Goal: Task Accomplishment & Management: Use online tool/utility

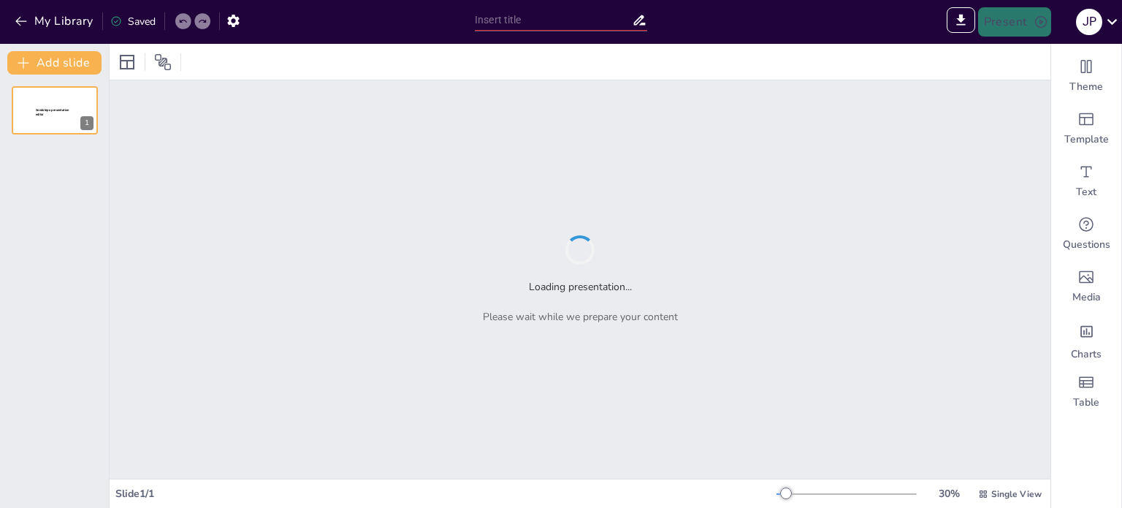
type input "Cultural Dynamics of [GEOGRAPHIC_DATA] and Volgograd: A Historical Perspective"
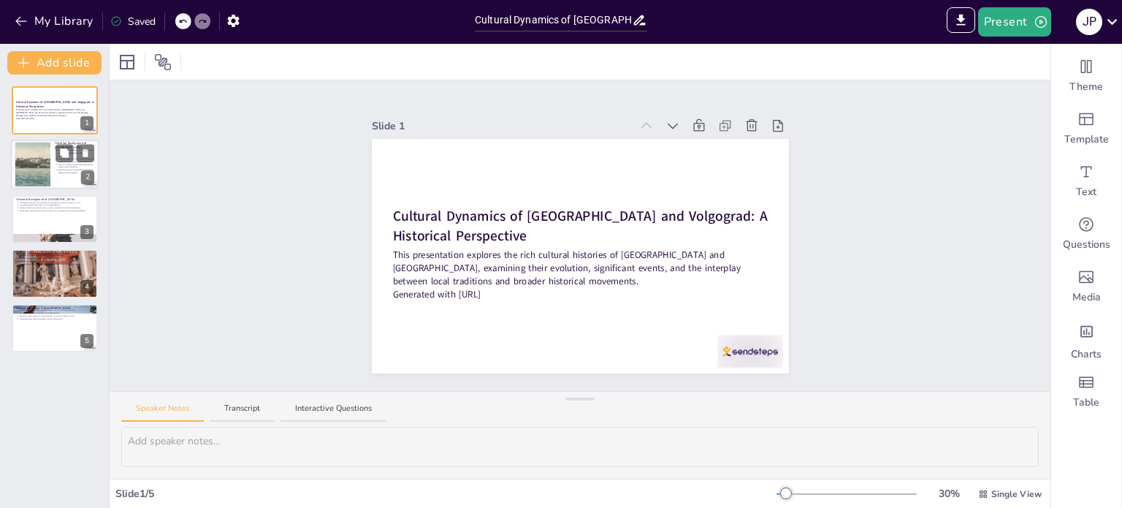
click at [47, 164] on div at bounding box center [32, 164] width 69 height 45
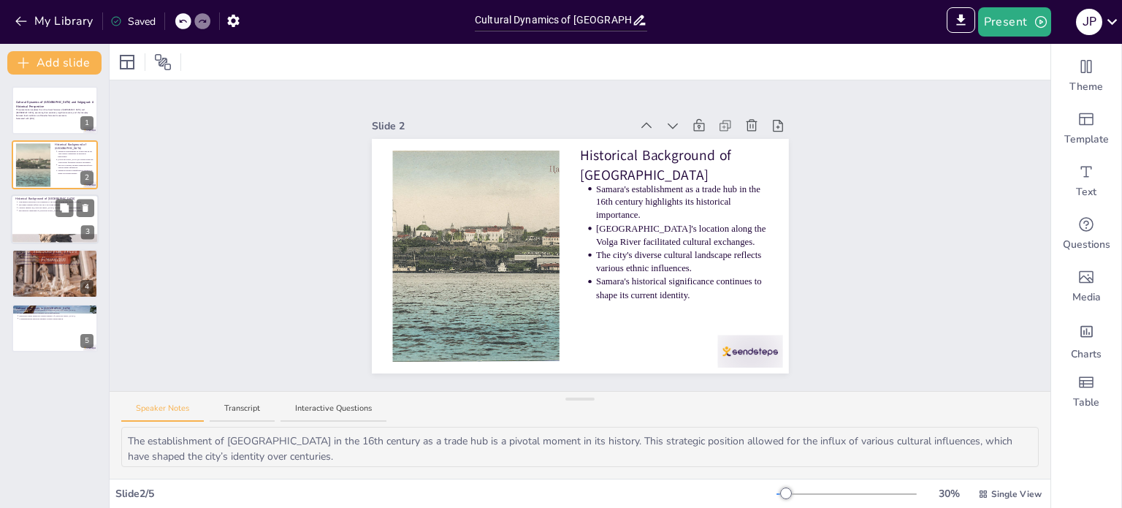
click at [57, 227] on div at bounding box center [55, 219] width 88 height 50
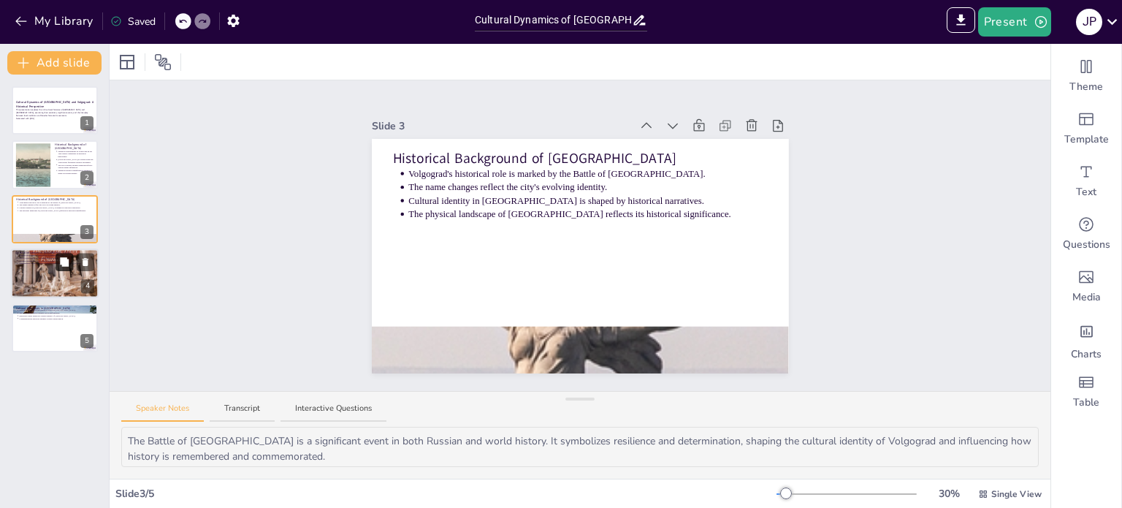
click at [66, 268] on button at bounding box center [65, 262] width 18 height 18
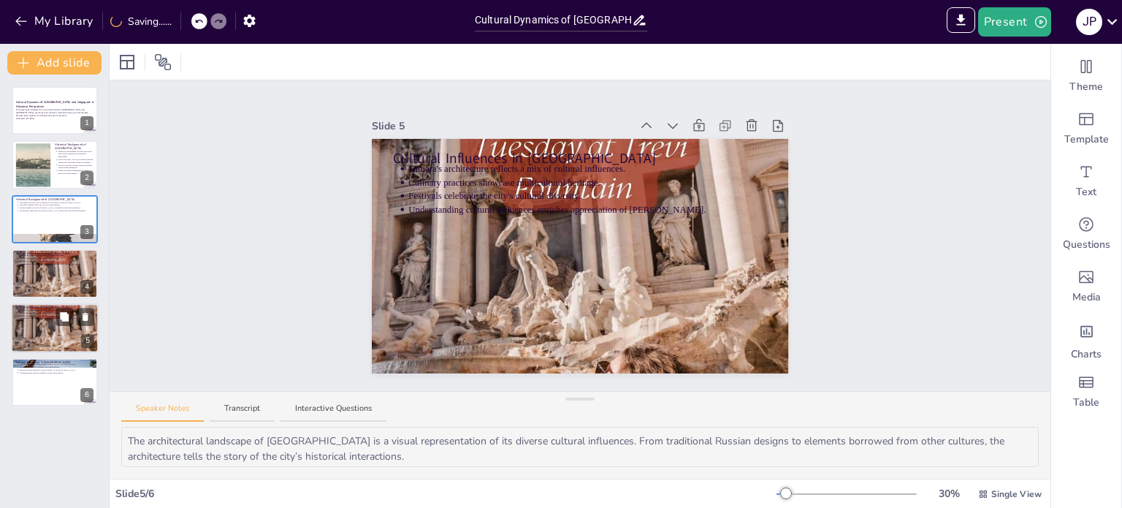
click at [59, 336] on div at bounding box center [55, 328] width 88 height 156
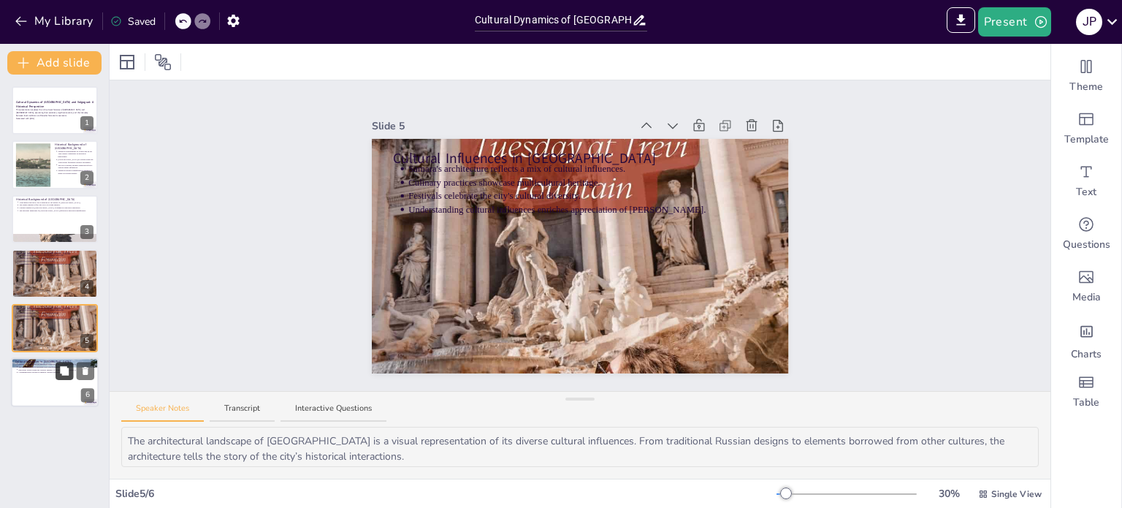
click at [56, 371] on button at bounding box center [65, 371] width 18 height 18
type textarea "The monuments in [GEOGRAPHIC_DATA] play a vital role in preserving the memory o…"
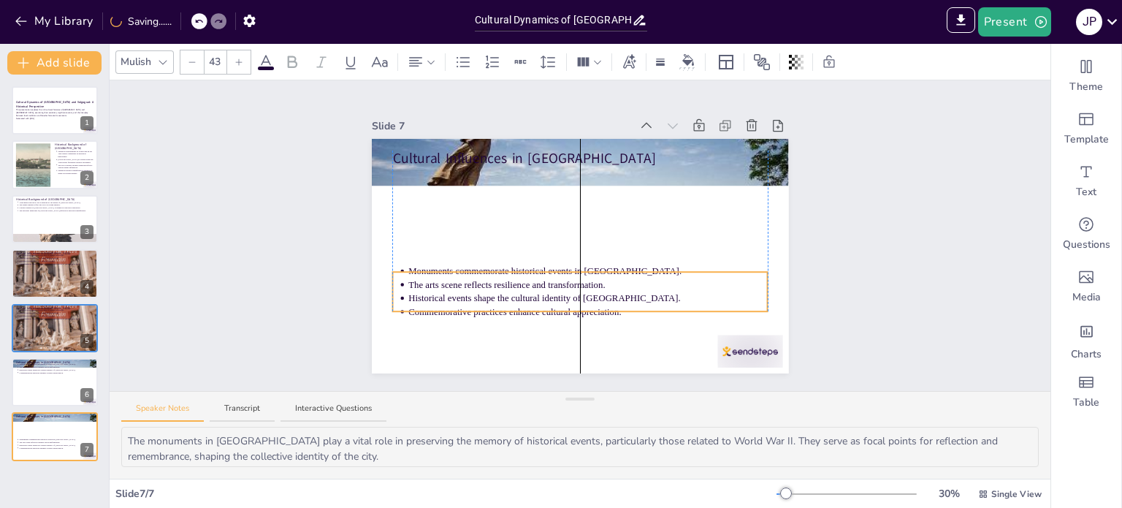
drag, startPoint x: 492, startPoint y: 194, endPoint x: 488, endPoint y: 289, distance: 95.0
click at [488, 291] on p "Historical events shape the cultural identity of [GEOGRAPHIC_DATA]." at bounding box center [587, 297] width 359 height 13
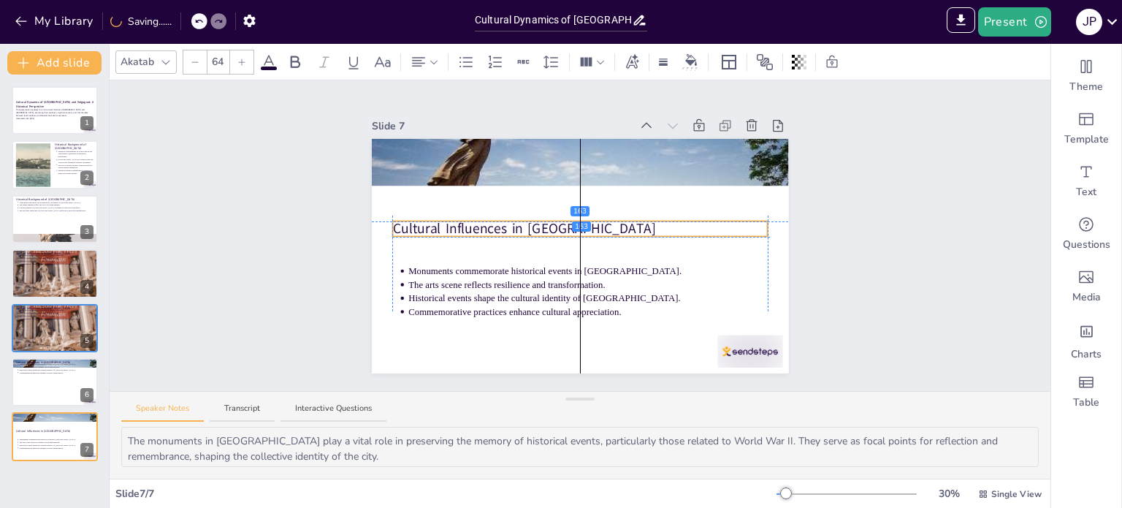
drag, startPoint x: 491, startPoint y: 161, endPoint x: 491, endPoint y: 221, distance: 59.2
click at [491, 221] on p "Cultural Influences in [GEOGRAPHIC_DATA]" at bounding box center [579, 229] width 375 height 20
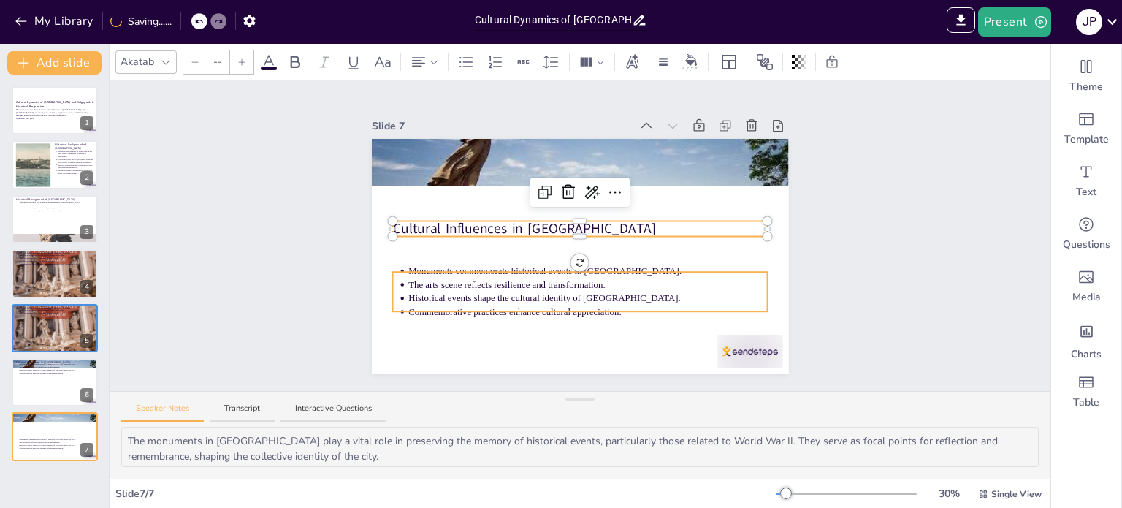
type input "43"
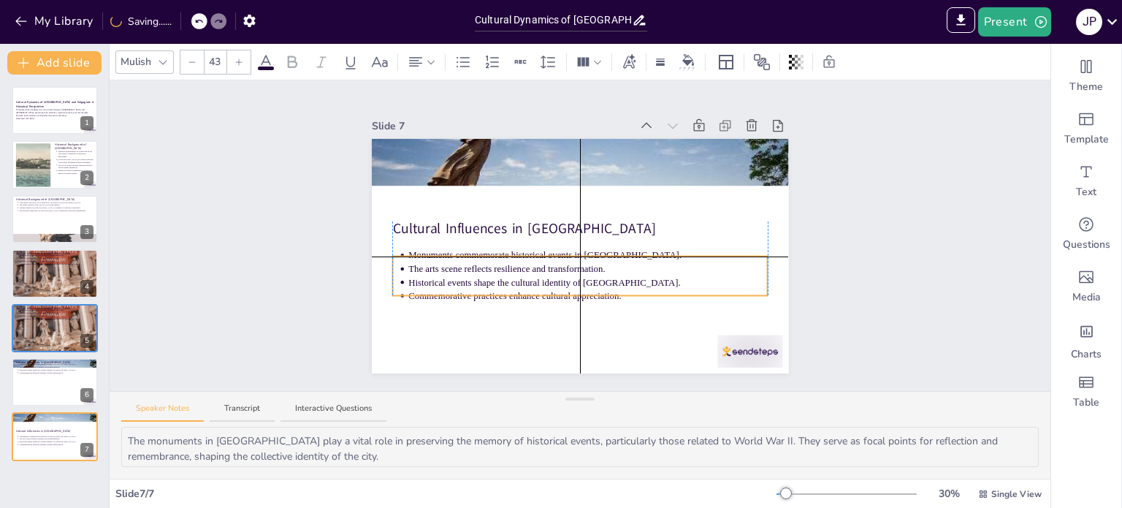
drag, startPoint x: 519, startPoint y: 280, endPoint x: 521, endPoint y: 264, distance: 15.5
click at [521, 264] on p "The arts scene reflects resilience and transformation." at bounding box center [587, 268] width 359 height 13
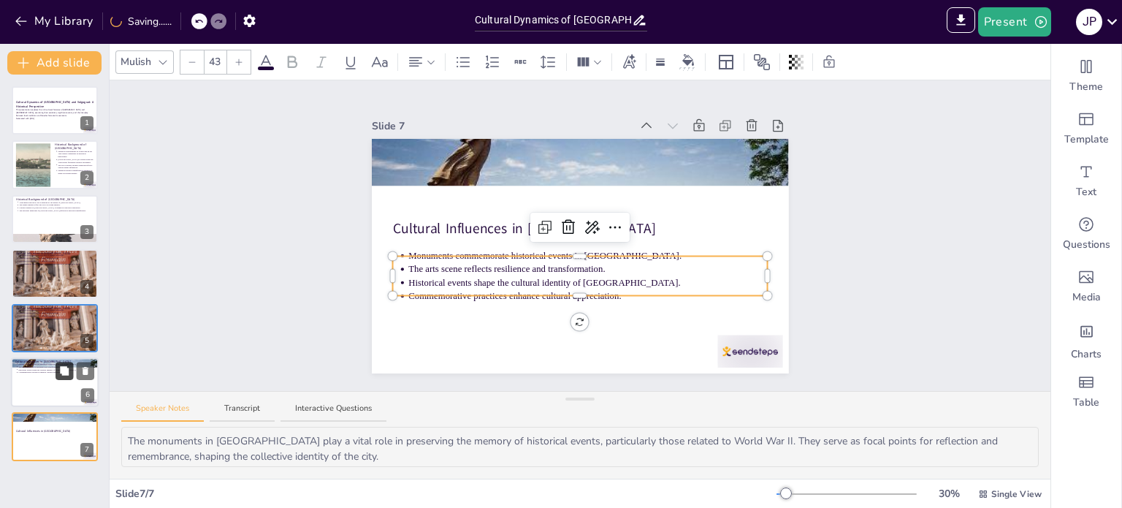
click at [57, 377] on button at bounding box center [65, 371] width 18 height 18
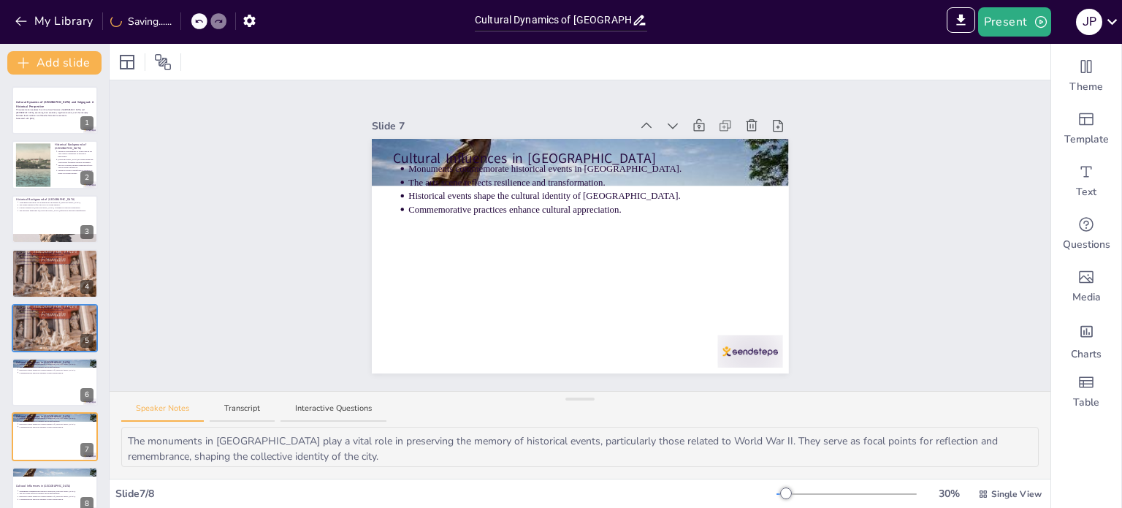
scroll to position [19, 0]
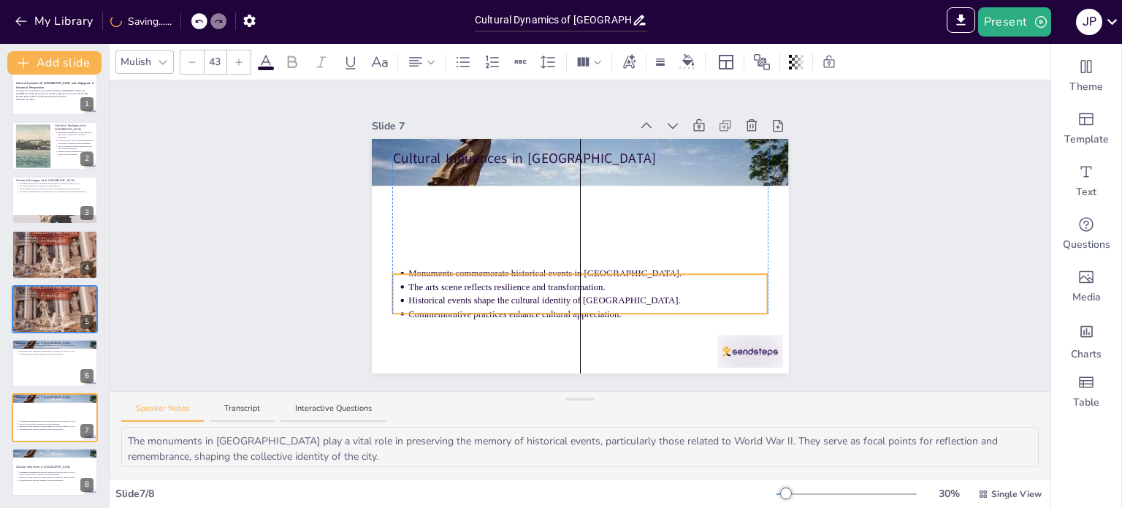
drag, startPoint x: 484, startPoint y: 228, endPoint x: 486, endPoint y: 214, distance: 14.2
click at [482, 307] on p "Commemorative practices enhance cultural appreciation." at bounding box center [587, 313] width 359 height 13
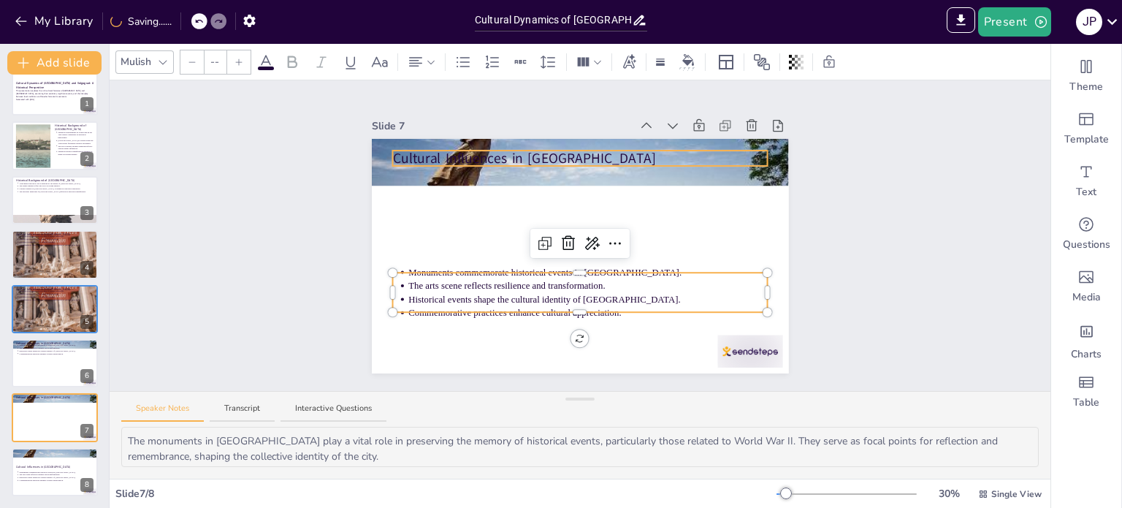
type input "64"
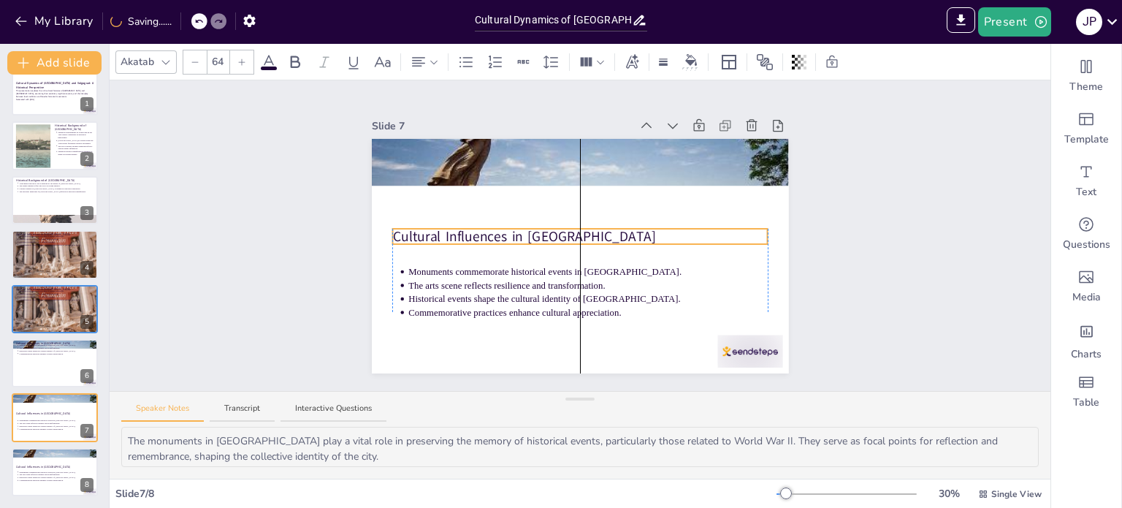
drag, startPoint x: 491, startPoint y: 152, endPoint x: 494, endPoint y: 229, distance: 77.5
click at [494, 229] on p "Cultural Influences in [GEOGRAPHIC_DATA]" at bounding box center [579, 236] width 375 height 20
click at [36, 460] on div at bounding box center [55, 472] width 88 height 50
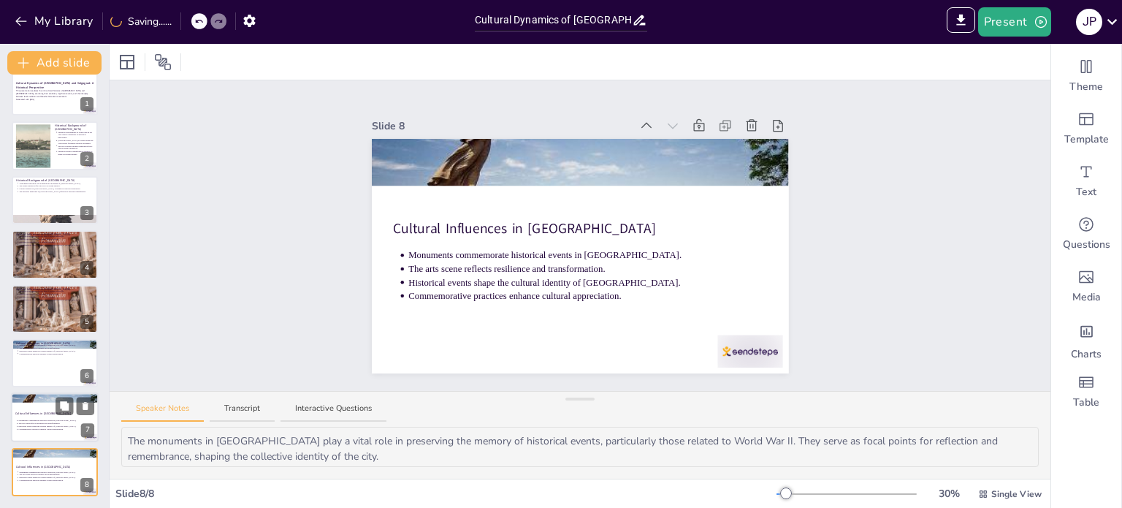
click at [45, 422] on p "The arts scene reflects resilience and transformation." at bounding box center [56, 423] width 76 height 3
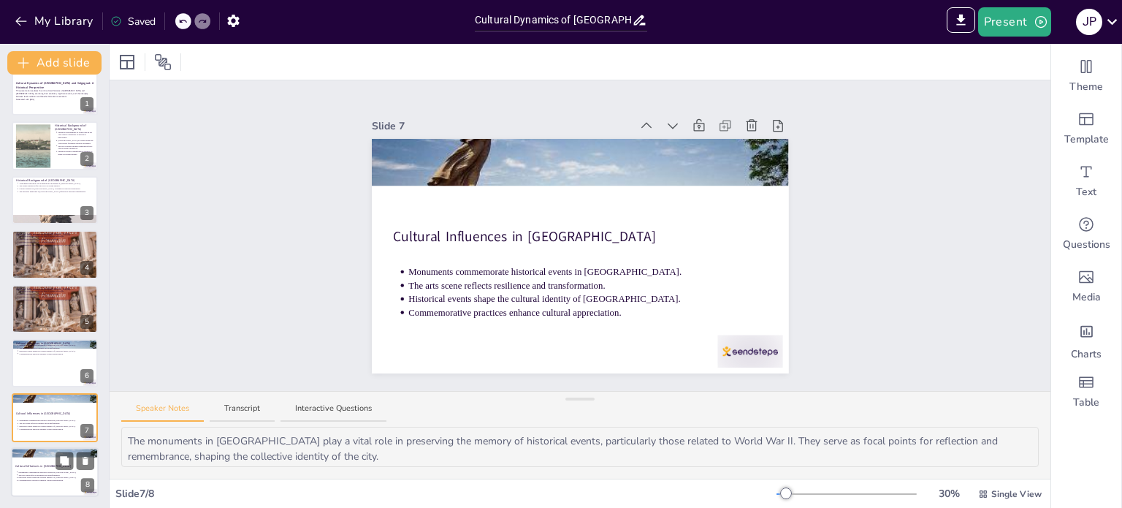
click at [35, 465] on p "Cultural Influences in [GEOGRAPHIC_DATA]" at bounding box center [54, 466] width 79 height 4
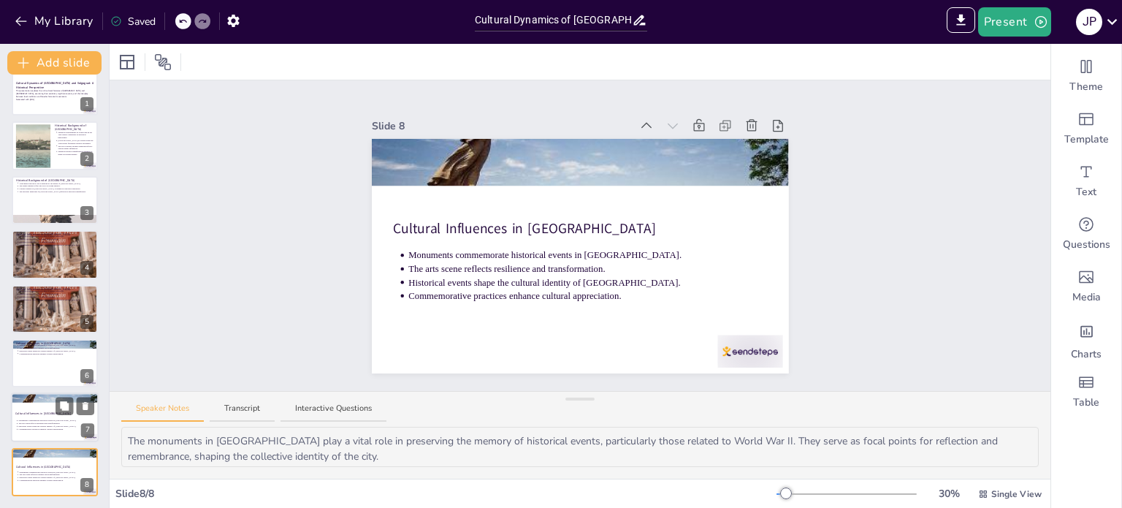
click at [52, 433] on div at bounding box center [55, 418] width 88 height 50
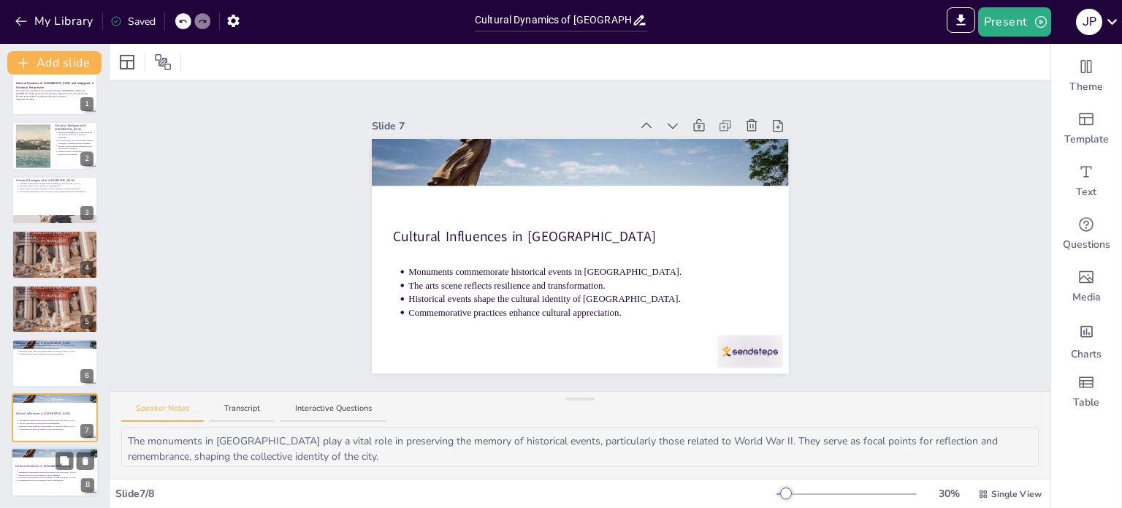
click at [45, 470] on p "Monuments commemorate historical events in [GEOGRAPHIC_DATA]." at bounding box center [56, 471] width 76 height 3
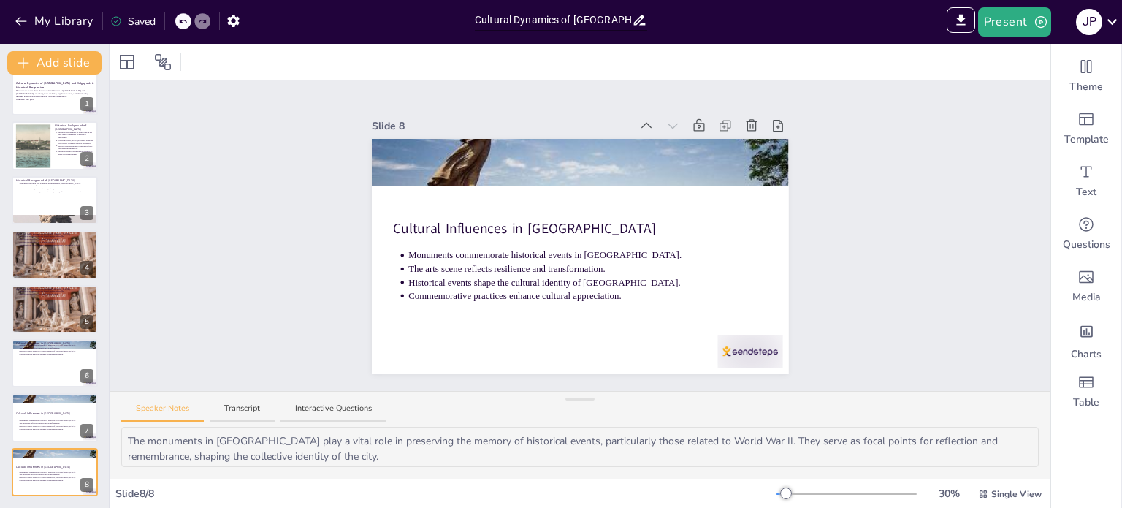
click at [746, 119] on icon at bounding box center [751, 125] width 11 height 12
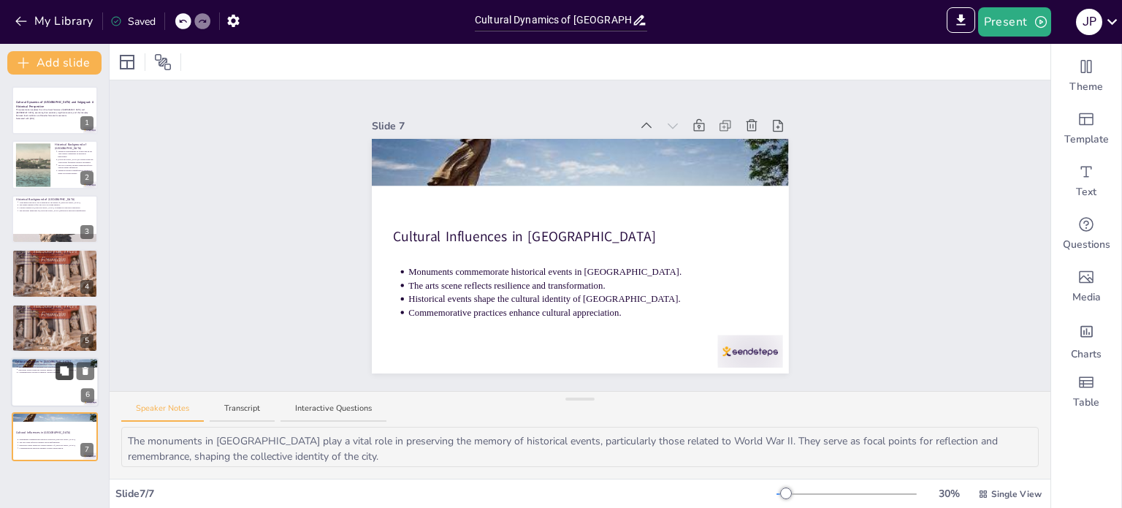
click at [61, 379] on button at bounding box center [65, 371] width 18 height 18
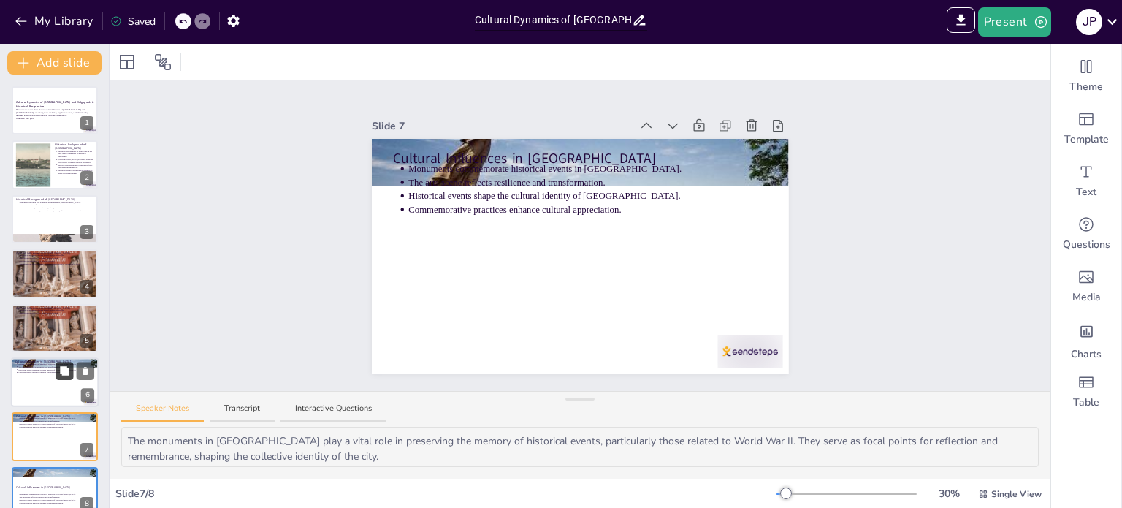
scroll to position [19, 0]
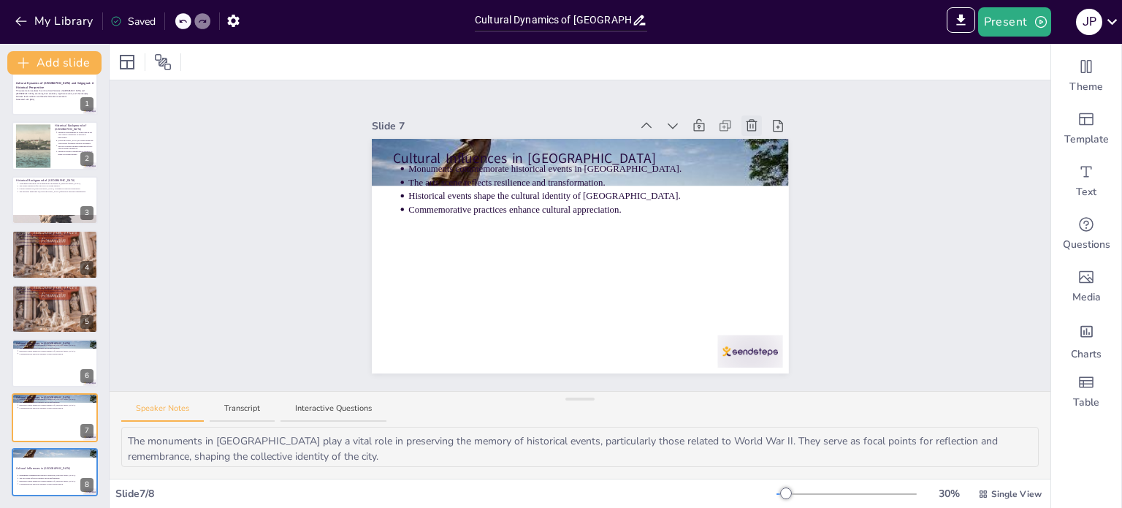
click at [744, 119] on icon at bounding box center [751, 125] width 15 height 15
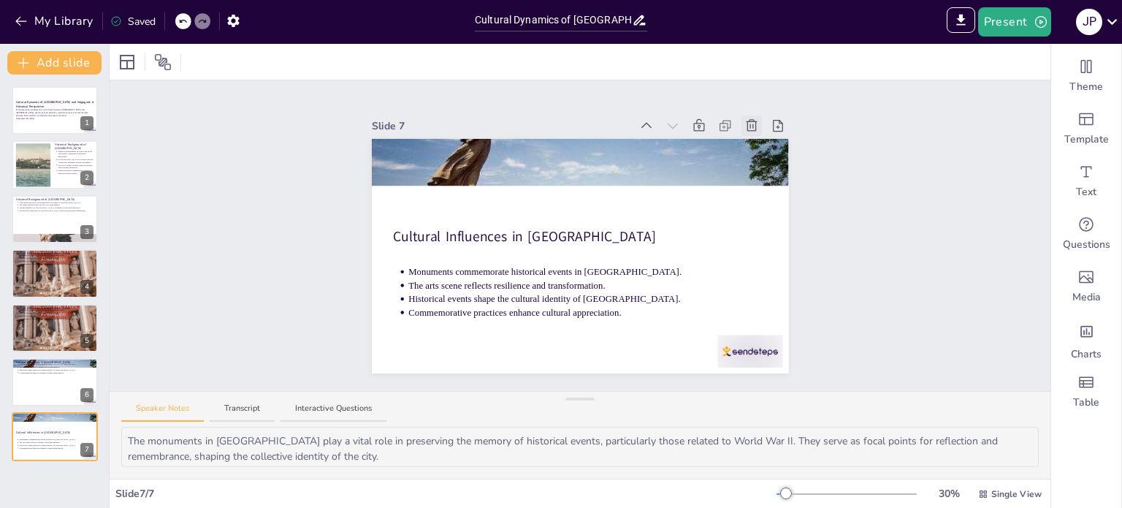
click at [744, 121] on icon at bounding box center [751, 125] width 15 height 15
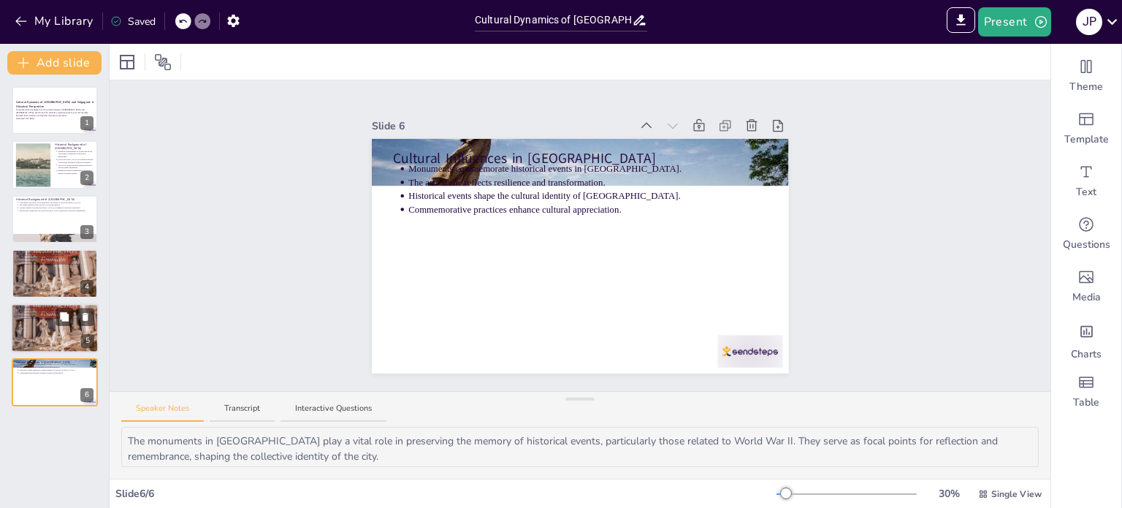
click at [32, 337] on div at bounding box center [55, 328] width 88 height 156
type textarea "The architectural landscape of [GEOGRAPHIC_DATA] is a visual representation of …"
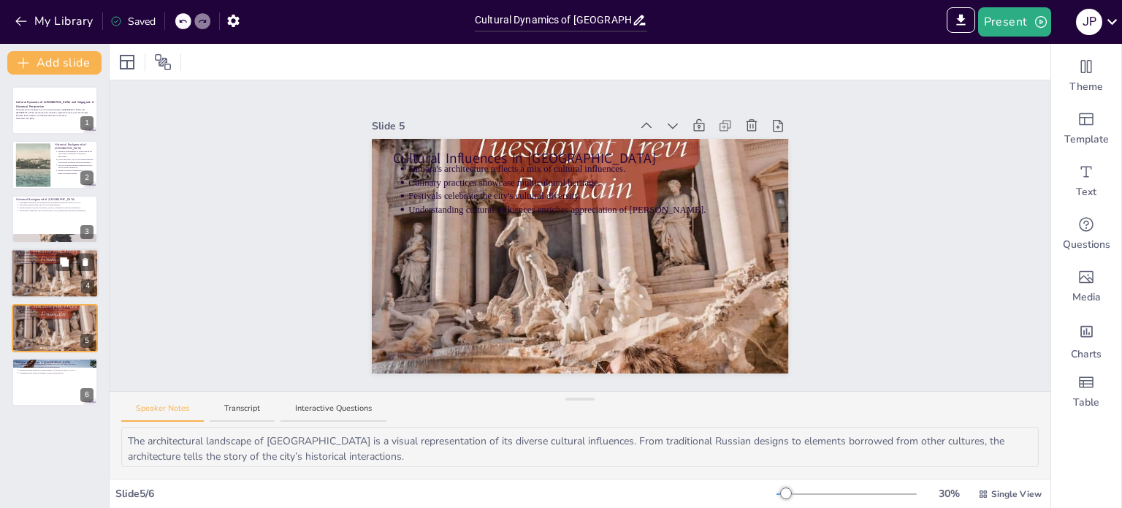
click at [37, 272] on div at bounding box center [55, 273] width 88 height 156
click at [744, 118] on icon at bounding box center [751, 125] width 15 height 15
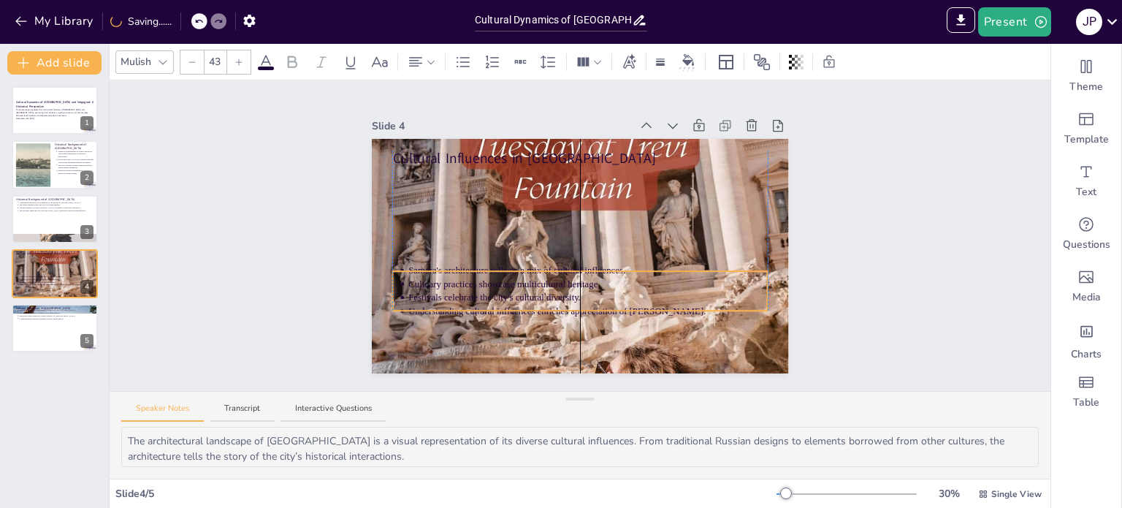
click at [545, 291] on p "Festivals celebrate the city's cultural diversity." at bounding box center [587, 297] width 359 height 13
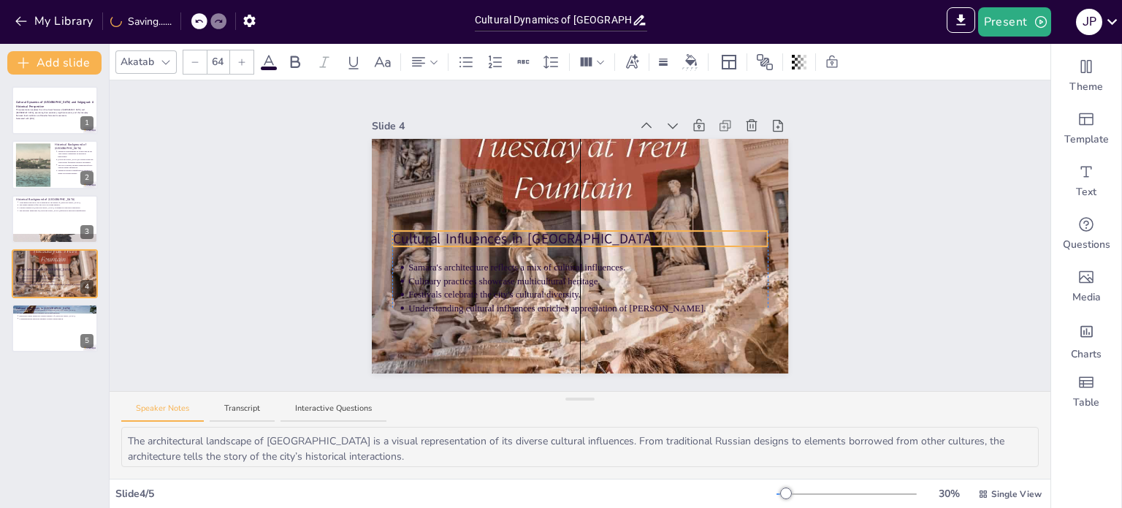
drag, startPoint x: 546, startPoint y: 152, endPoint x: 549, endPoint y: 232, distance: 79.7
click at [549, 232] on p "Cultural Influences in [GEOGRAPHIC_DATA]" at bounding box center [579, 239] width 375 height 20
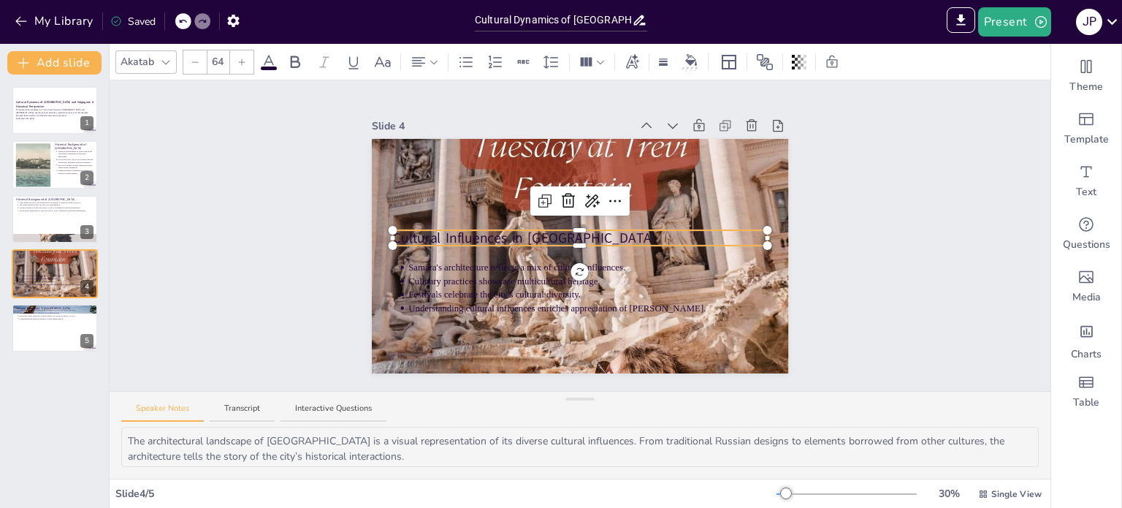
click at [529, 240] on div at bounding box center [579, 243] width 375 height 6
click at [531, 233] on p "Cultural Influences in [GEOGRAPHIC_DATA]" at bounding box center [579, 238] width 375 height 20
click at [532, 233] on p "Cultural Influences in [GEOGRAPHIC_DATA]" at bounding box center [579, 238] width 375 height 20
click at [533, 233] on p "Cultural Influences in [GEOGRAPHIC_DATA]" at bounding box center [579, 238] width 375 height 20
click at [295, 69] on icon at bounding box center [295, 62] width 18 height 18
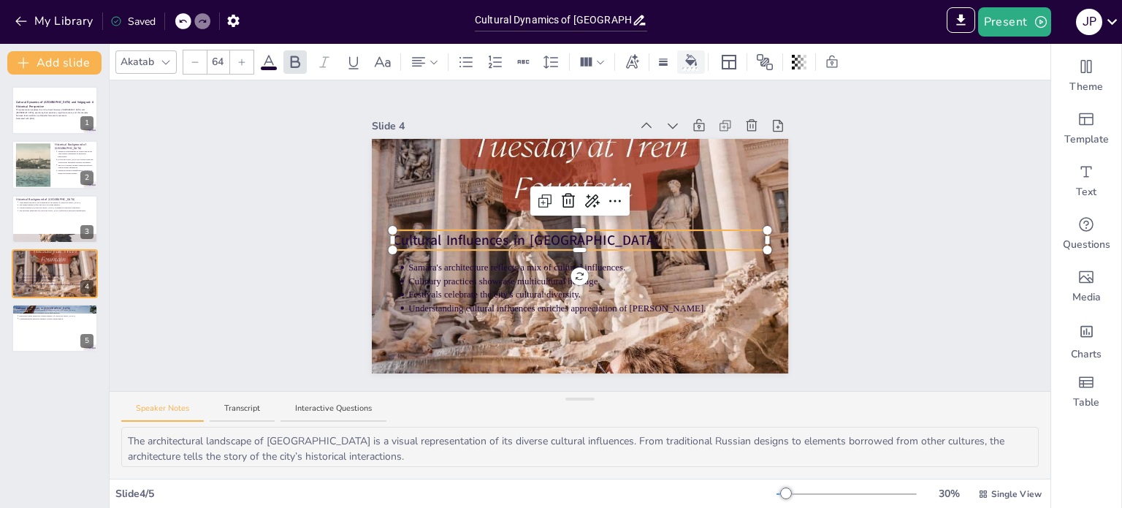
click at [687, 66] on div at bounding box center [691, 61] width 22 height 15
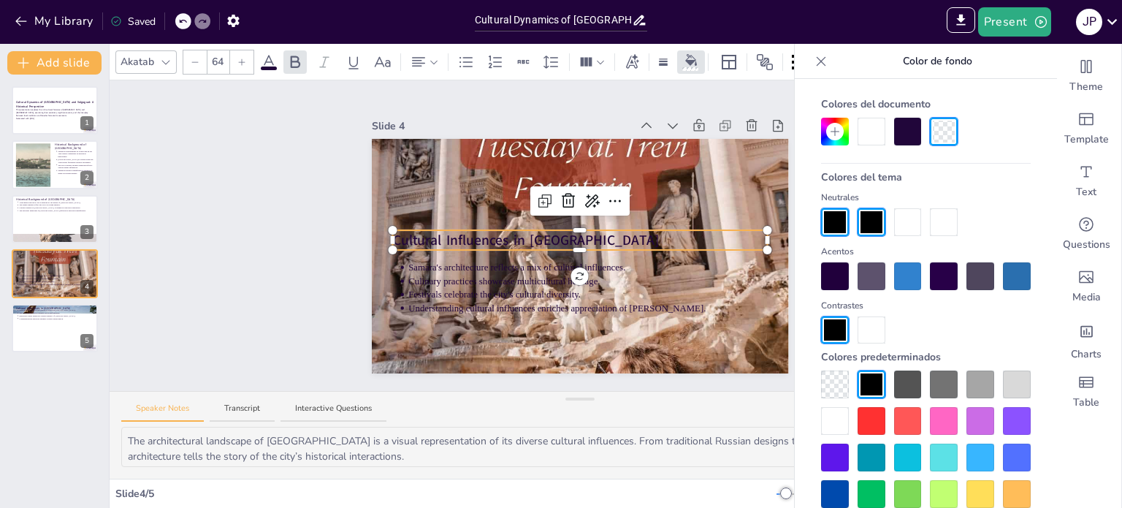
click at [910, 221] on div at bounding box center [908, 222] width 28 height 28
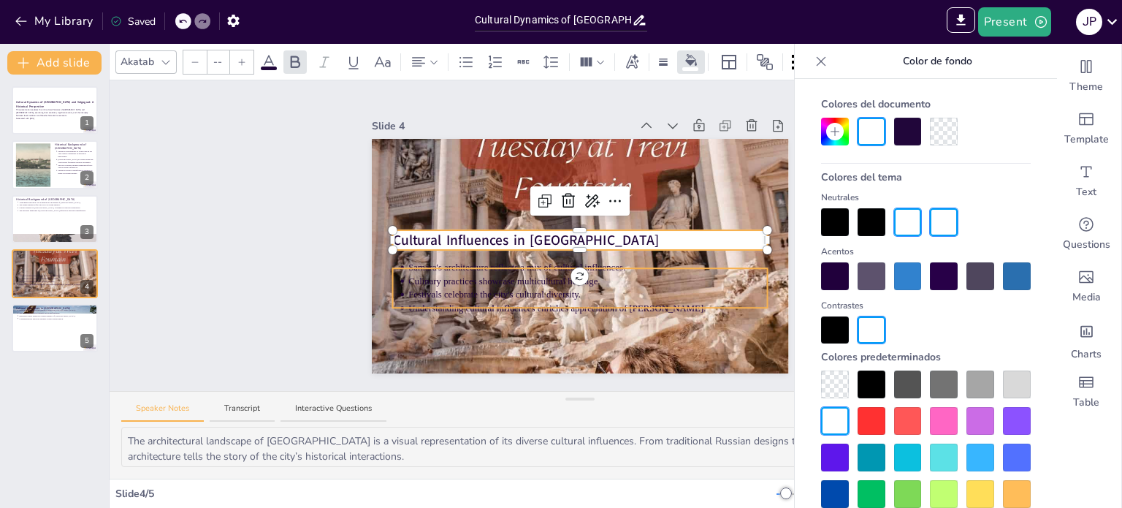
click at [405, 264] on div "Samara's architecture reflects a mix of cultural influences. Culinary practices…" at bounding box center [580, 256] width 417 height 234
type input "43"
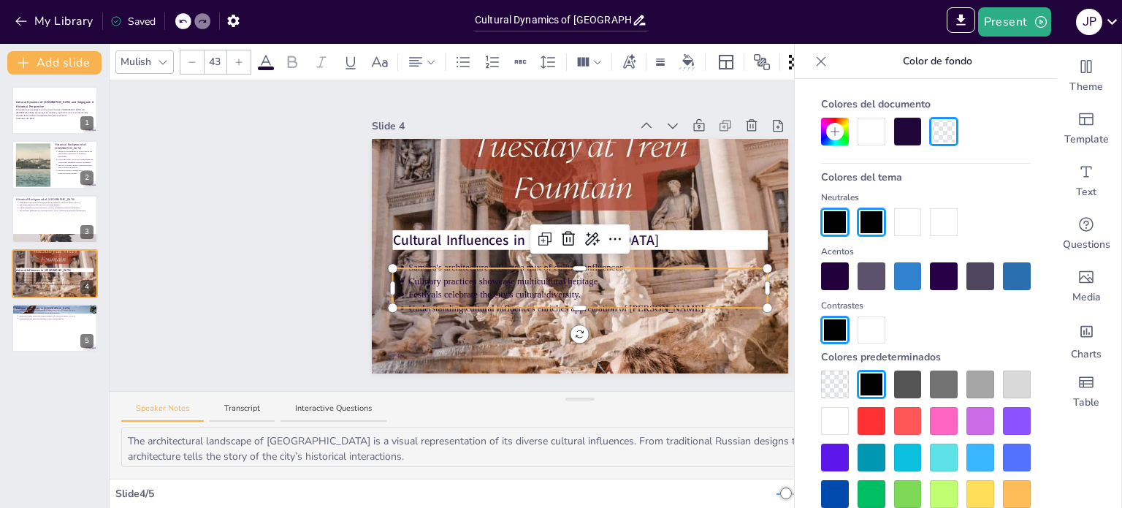
click at [405, 268] on div at bounding box center [579, 271] width 375 height 6
click at [905, 230] on div at bounding box center [908, 222] width 28 height 28
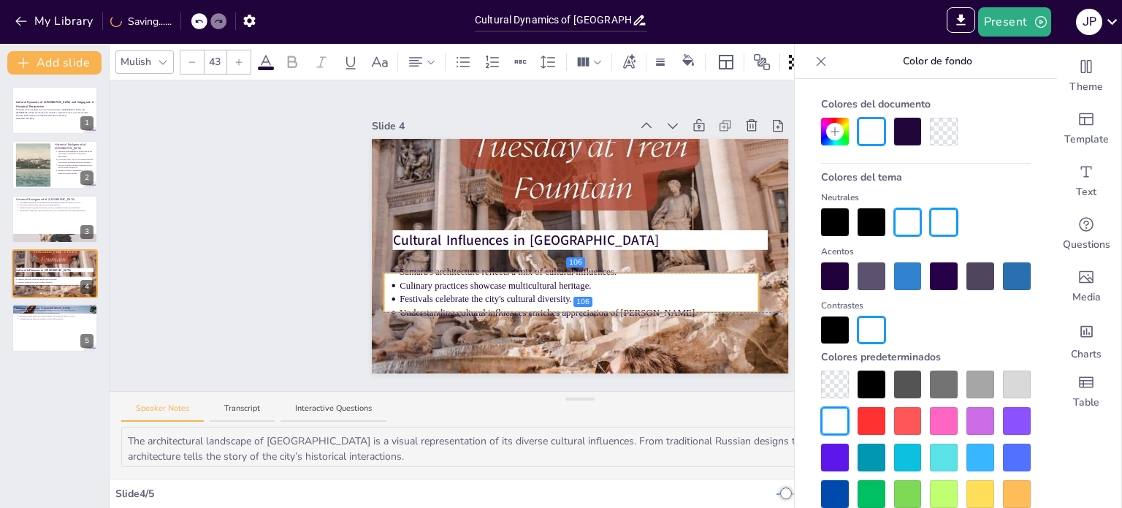
drag, startPoint x: 756, startPoint y: 300, endPoint x: 747, endPoint y: 306, distance: 10.5
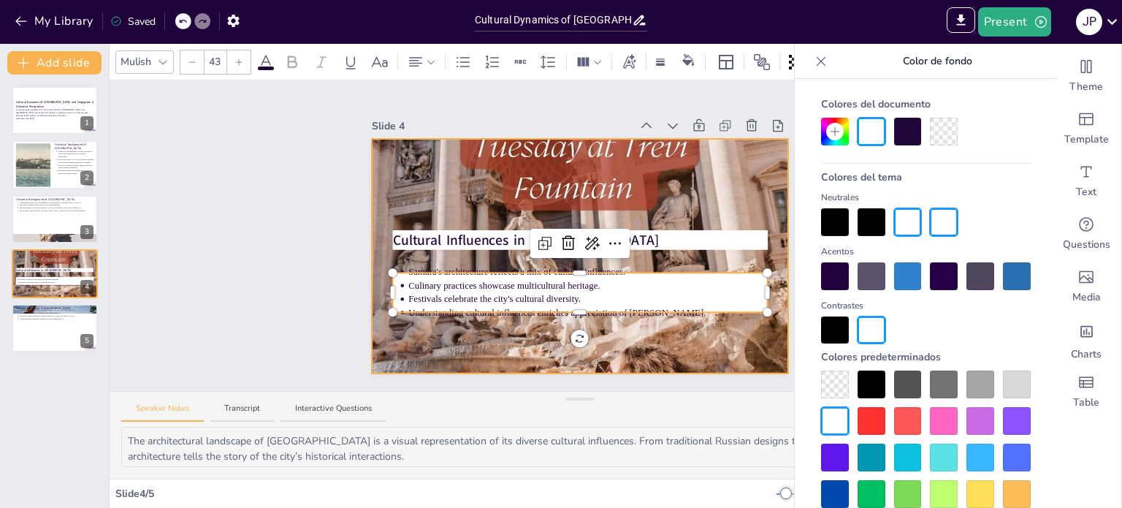
click at [763, 158] on div at bounding box center [580, 255] width 417 height 741
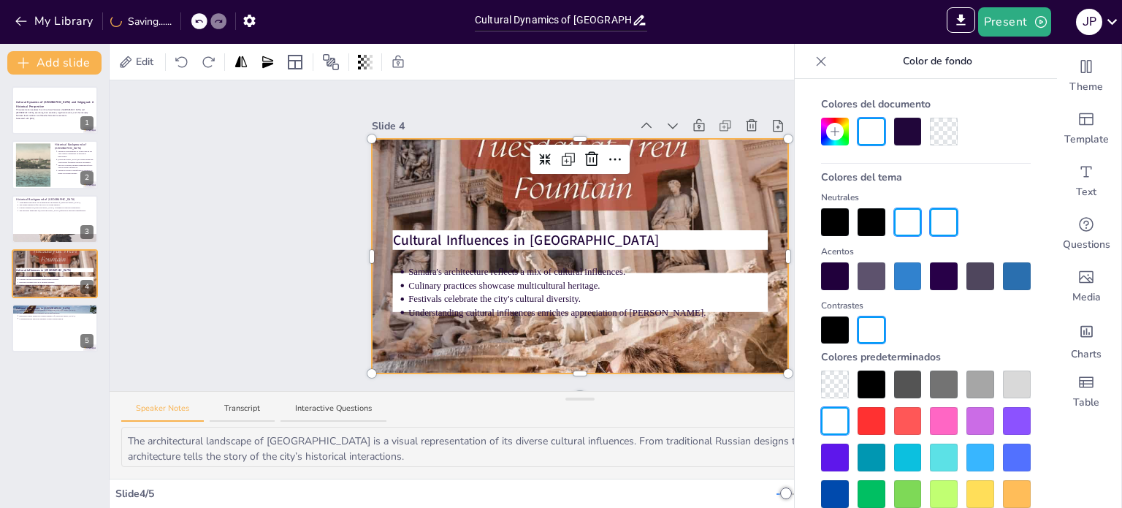
click at [792, 155] on div "Slide 1 Cultural Dynamics of Samara and [GEOGRAPHIC_DATA]: A Historical Perspec…" at bounding box center [580, 235] width 499 height 275
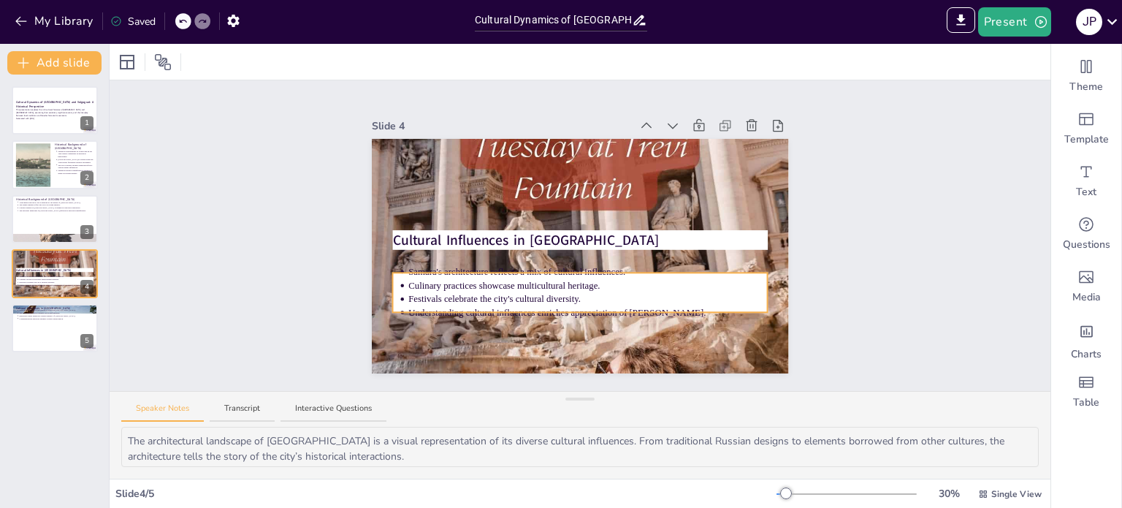
click at [698, 294] on p "Festivals celebrate the city's cultural diversity." at bounding box center [587, 298] width 359 height 13
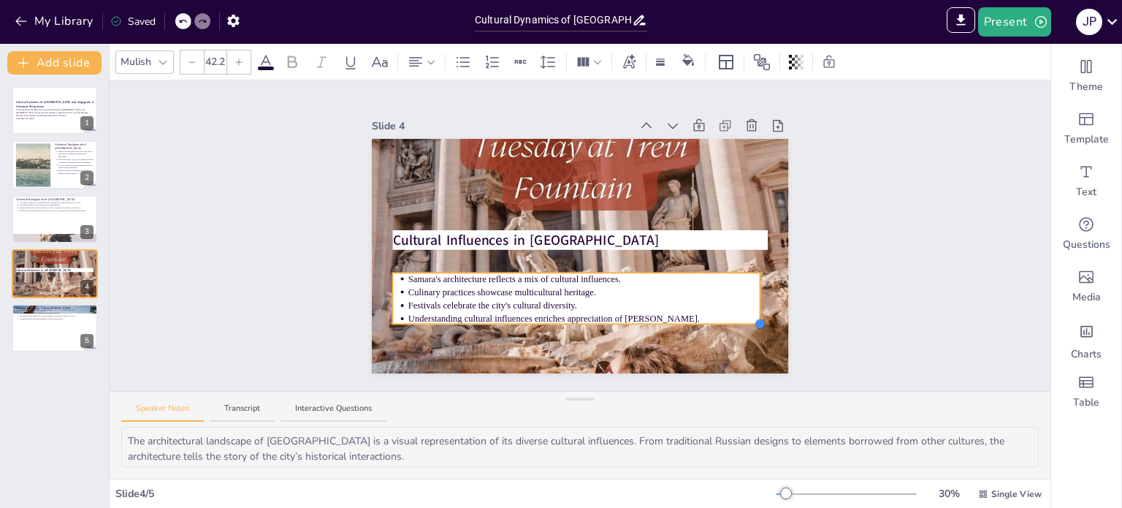
drag, startPoint x: 757, startPoint y: 306, endPoint x: 747, endPoint y: 281, distance: 26.6
click at [749, 289] on div at bounding box center [576, 297] width 368 height 51
type input "42.1"
click at [815, 180] on div "Slide 1 Cultural Dynamics of Samara and [GEOGRAPHIC_DATA]: A Historical Perspec…" at bounding box center [580, 235] width 499 height 275
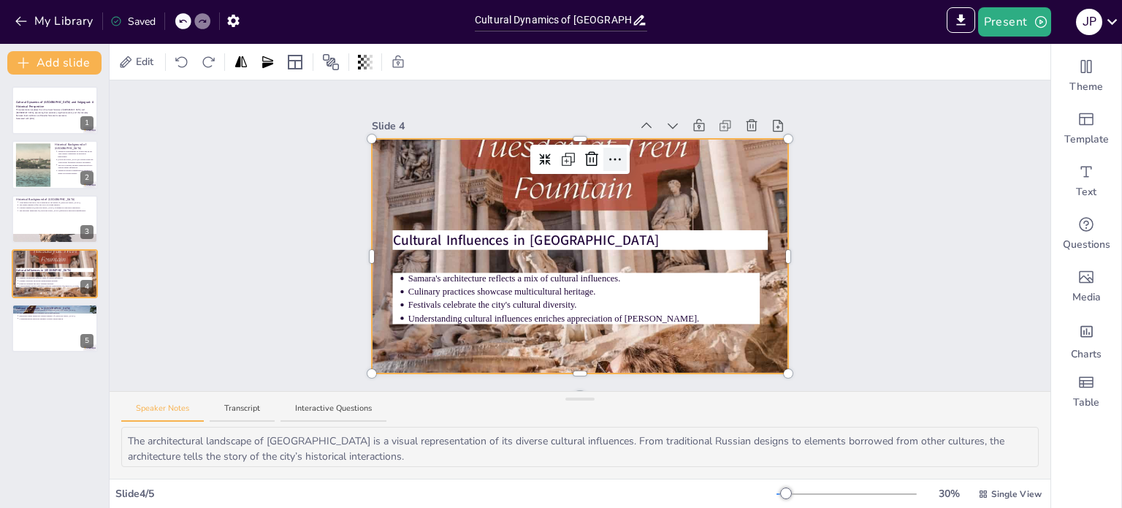
click at [597, 158] on div at bounding box center [580, 255] width 417 height 741
click at [58, 194] on div "Historical Background of Volgograd Volgograd's historical role is marked by the…" at bounding box center [55, 194] width 88 height 0
type textarea "The Battle of [GEOGRAPHIC_DATA] is a significant event in both Russian and worl…"
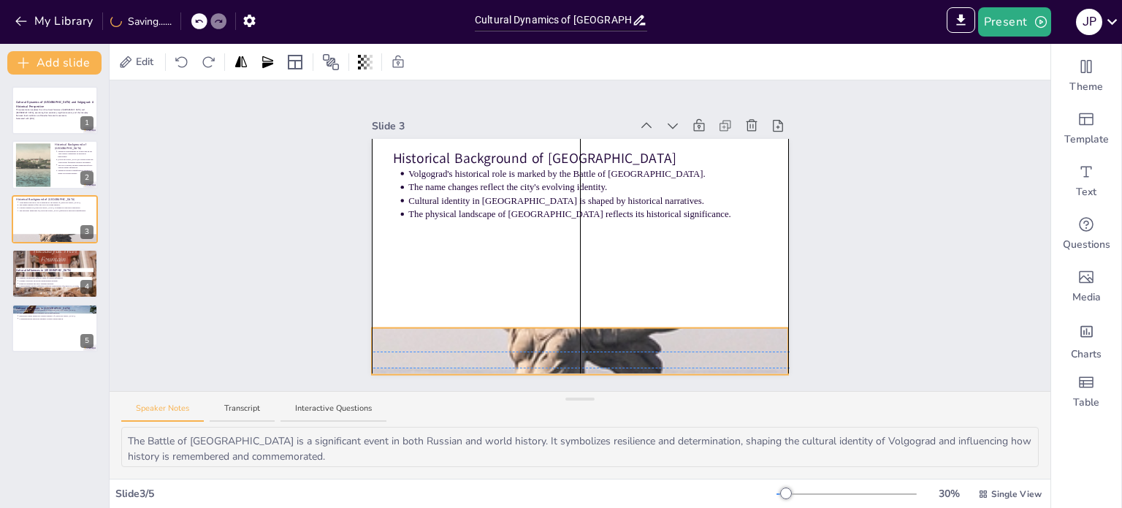
click at [646, 340] on div at bounding box center [580, 351] width 417 height 692
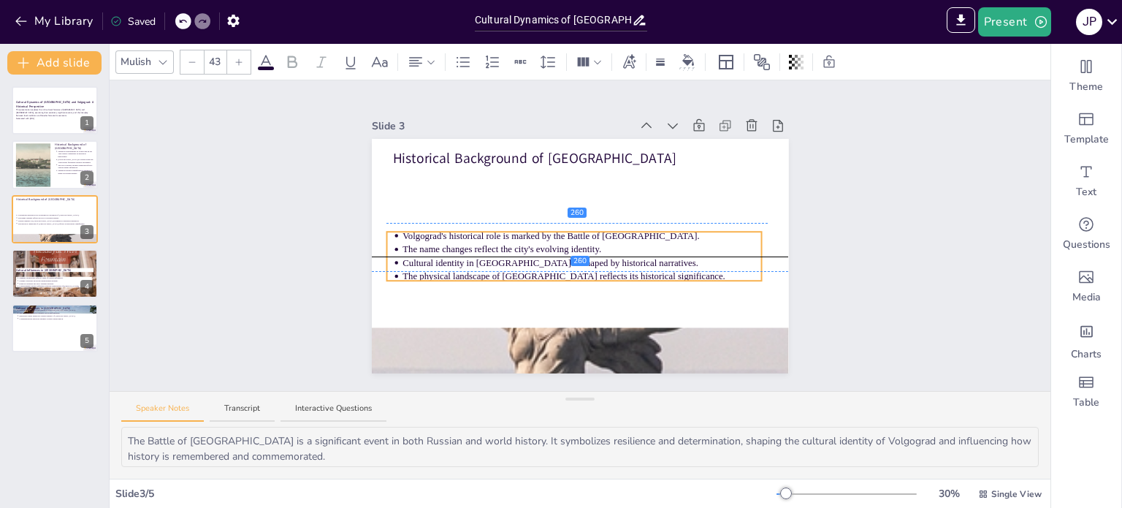
drag, startPoint x: 615, startPoint y: 192, endPoint x: 608, endPoint y: 249, distance: 57.4
click at [608, 249] on ul "Volgograd's historical role is marked by the Battle of [GEOGRAPHIC_DATA]. The n…" at bounding box center [573, 256] width 375 height 54
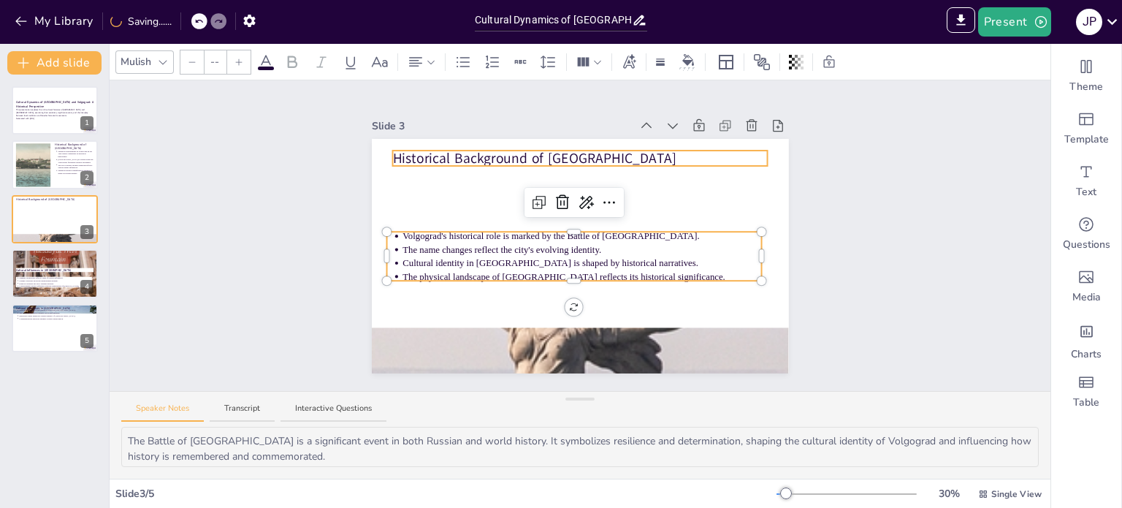
type input "64"
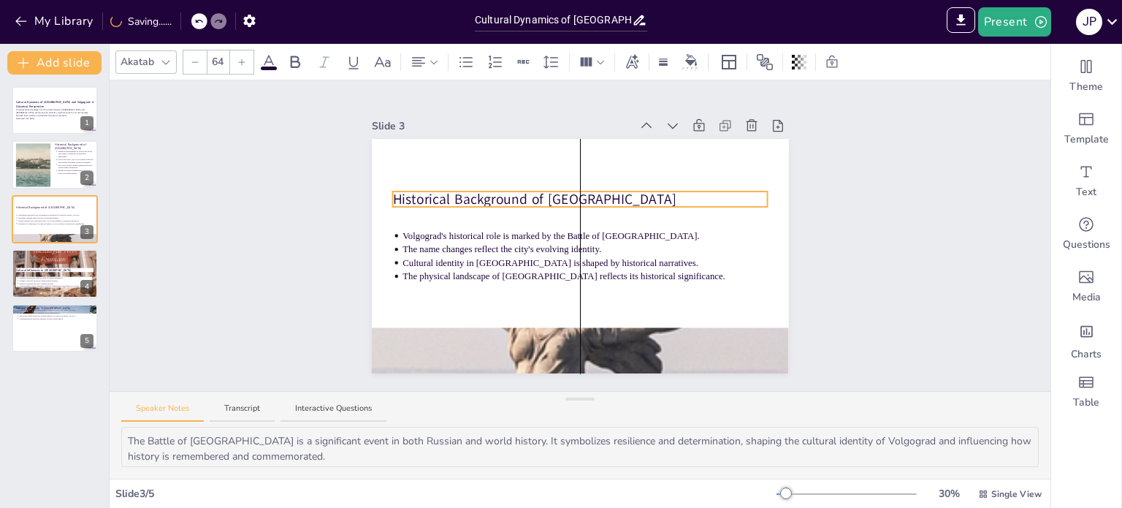
drag, startPoint x: 517, startPoint y: 154, endPoint x: 518, endPoint y: 195, distance: 40.9
click at [518, 195] on p "Historical Background of [GEOGRAPHIC_DATA]" at bounding box center [579, 199] width 375 height 20
click at [55, 317] on p "Commemorative practices enhance cultural appreciation." at bounding box center [56, 317] width 76 height 3
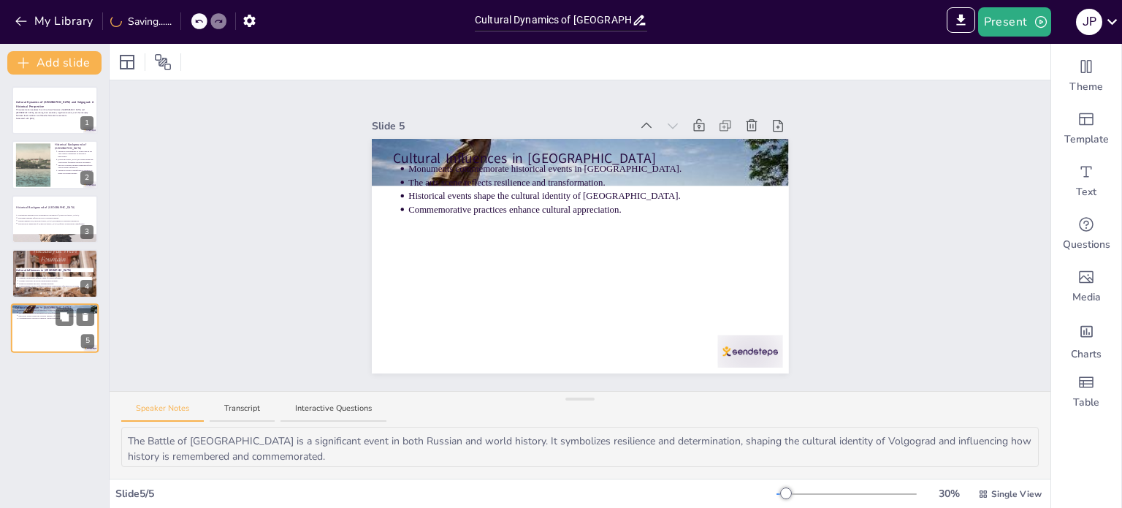
type textarea "The monuments in [GEOGRAPHIC_DATA] play a vital role in preserving the memory o…"
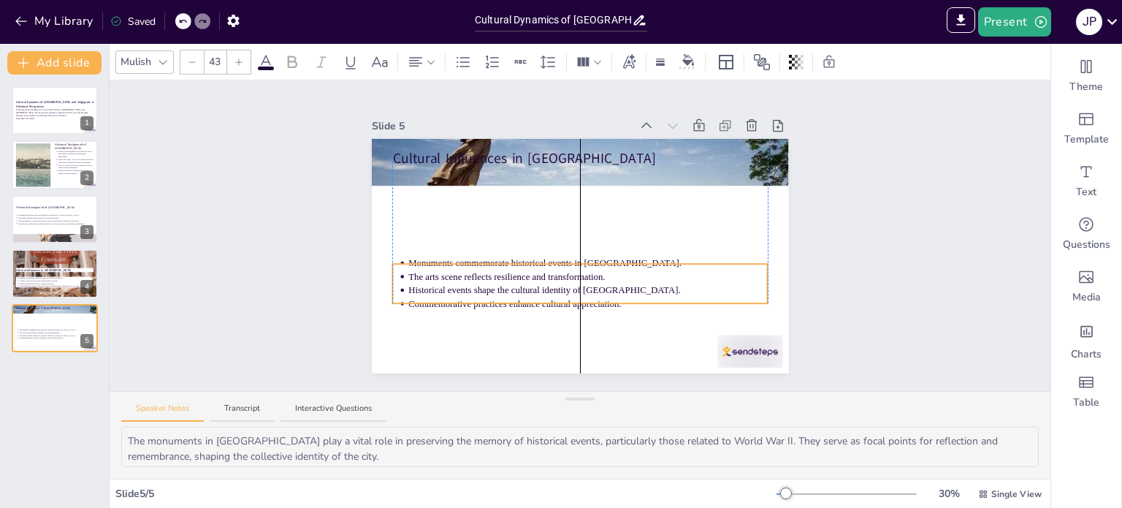
drag, startPoint x: 496, startPoint y: 194, endPoint x: 500, endPoint y: 288, distance: 93.6
click at [500, 288] on p "Historical events shape the cultural identity of [GEOGRAPHIC_DATA]." at bounding box center [587, 289] width 359 height 13
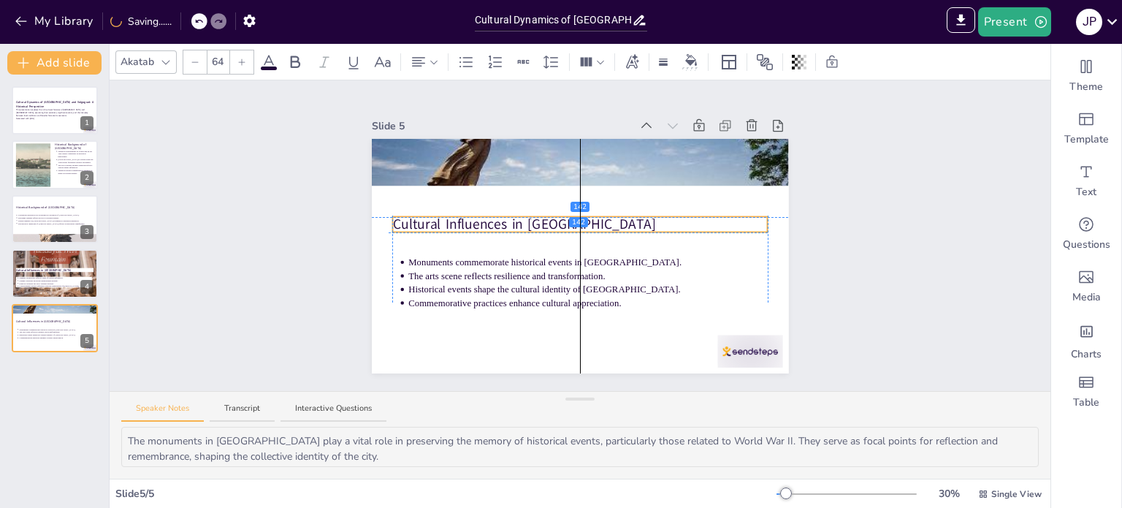
drag, startPoint x: 497, startPoint y: 156, endPoint x: 493, endPoint y: 221, distance: 65.1
click at [493, 221] on p "Cultural Influences in [GEOGRAPHIC_DATA]" at bounding box center [579, 225] width 375 height 20
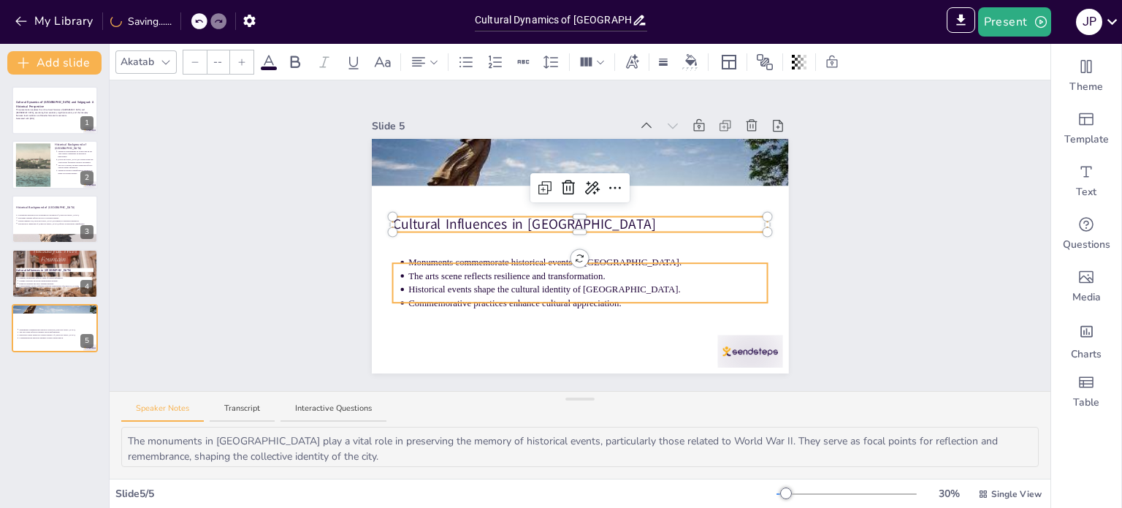
type input "43"
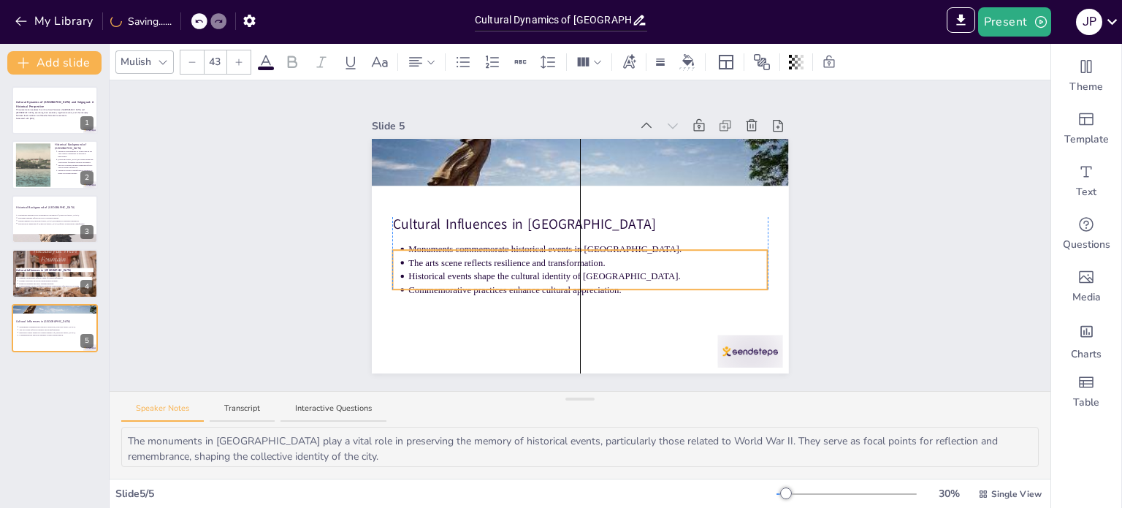
drag, startPoint x: 492, startPoint y: 278, endPoint x: 492, endPoint y: 264, distance: 13.1
click at [492, 270] on p "Historical events shape the cultural identity of [GEOGRAPHIC_DATA]." at bounding box center [587, 276] width 359 height 13
click at [221, 216] on div "Slide 1 Cultural Dynamics of Samara and [GEOGRAPHIC_DATA]: A Historical Perspec…" at bounding box center [580, 235] width 941 height 310
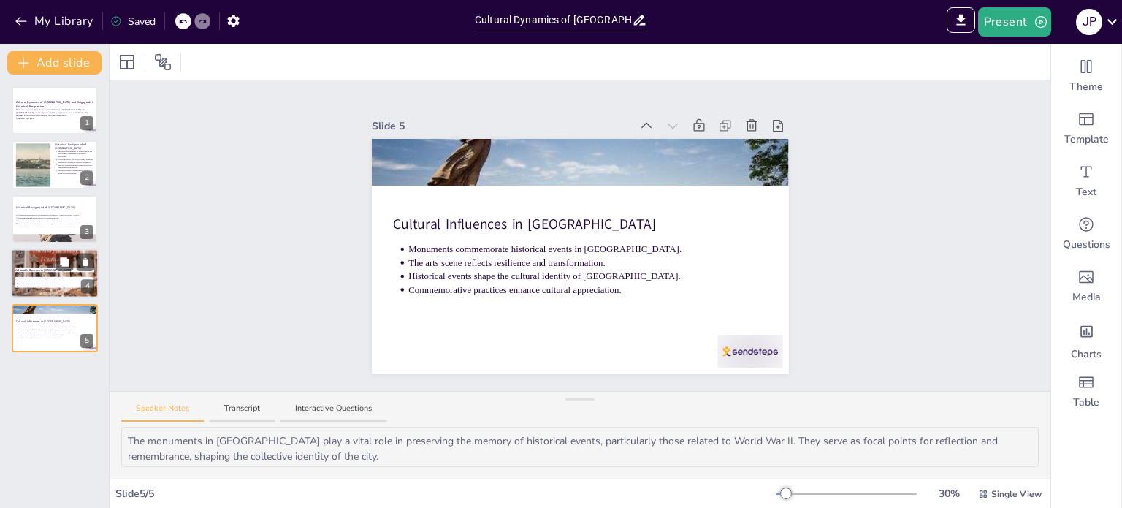
click at [74, 283] on p "Festivals celebrate the city's cultural diversity." at bounding box center [55, 284] width 74 height 3
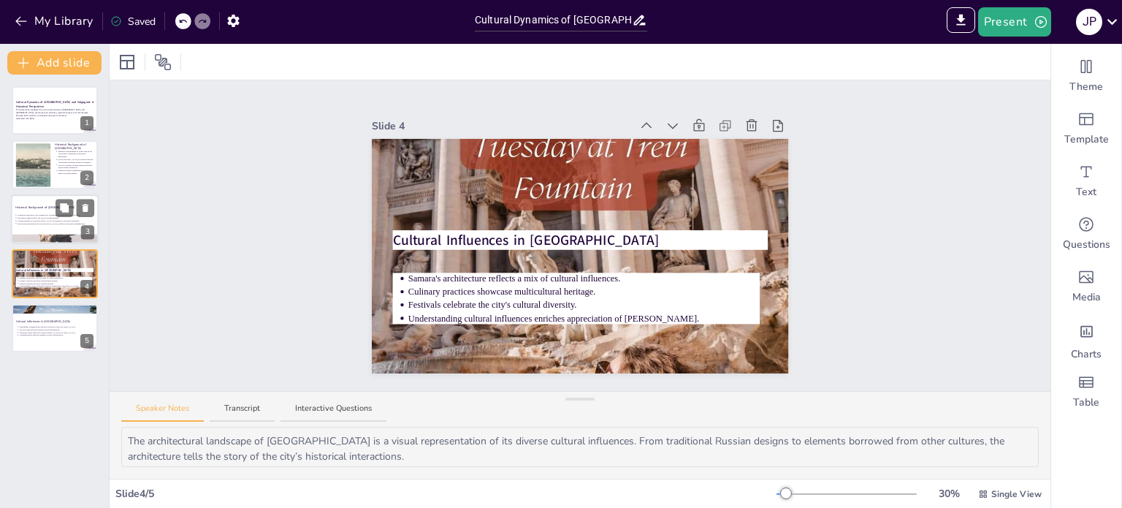
click at [53, 213] on p "Volgograd's historical role is marked by the Battle of [GEOGRAPHIC_DATA]." at bounding box center [56, 214] width 76 height 3
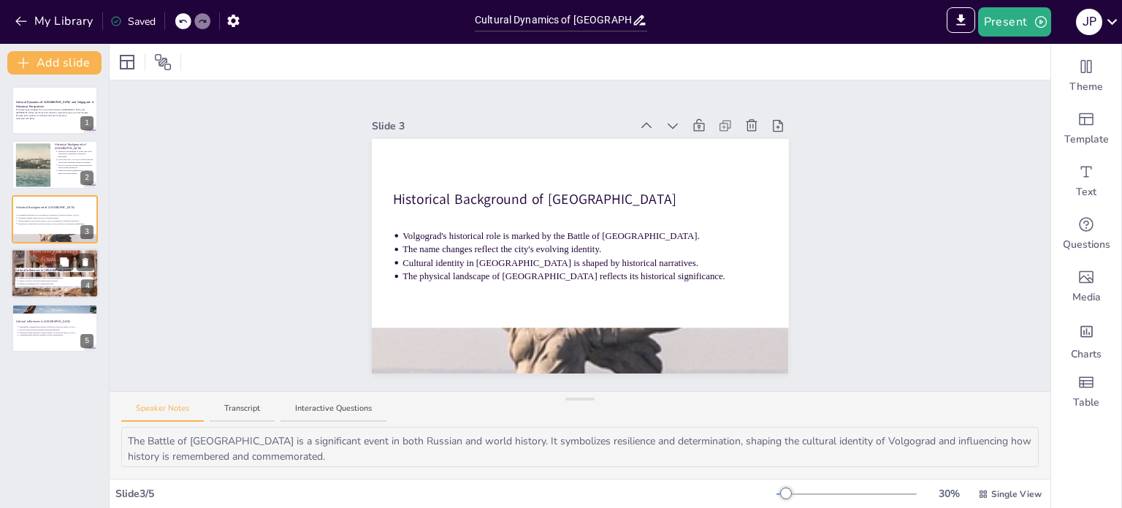
click at [56, 256] on button at bounding box center [65, 262] width 18 height 18
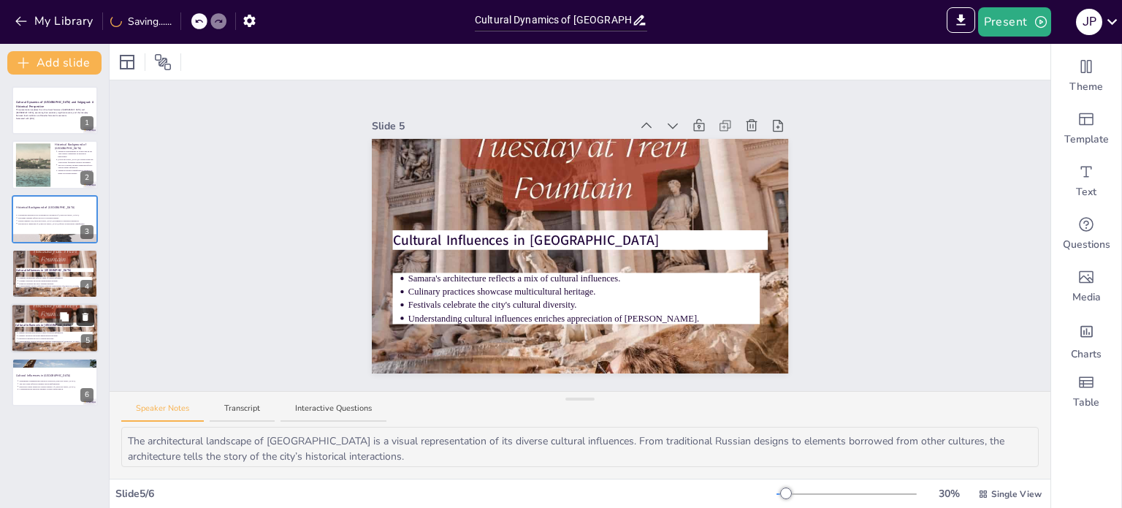
click at [85, 313] on icon at bounding box center [85, 316] width 10 height 10
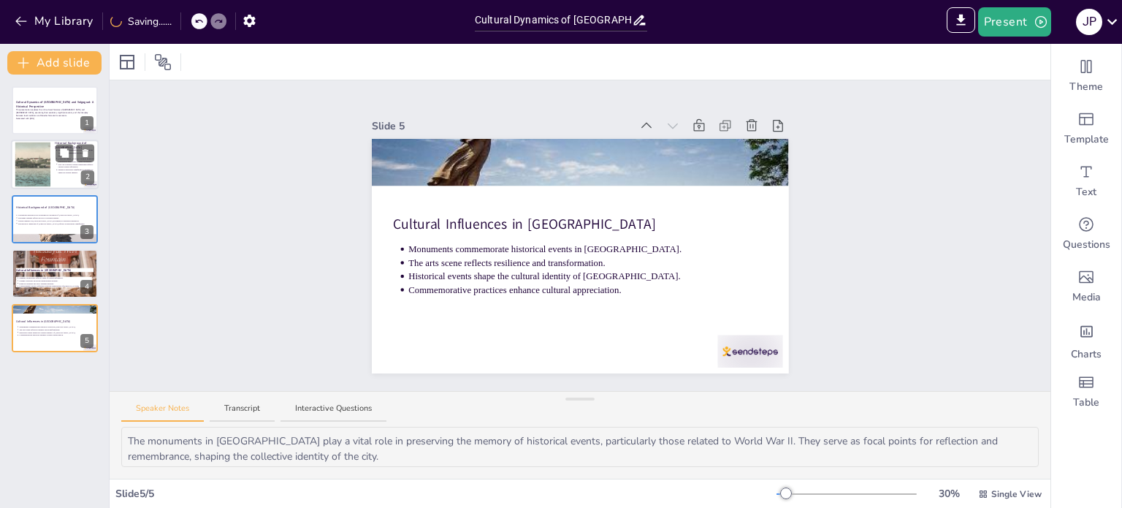
click at [51, 140] on div "Historical Background of [PERSON_NAME] establishment as a trade hub in the 16th…" at bounding box center [55, 140] width 88 height 0
type textarea "The establishment of [GEOGRAPHIC_DATA] in the 16th century as a trade hub is a …"
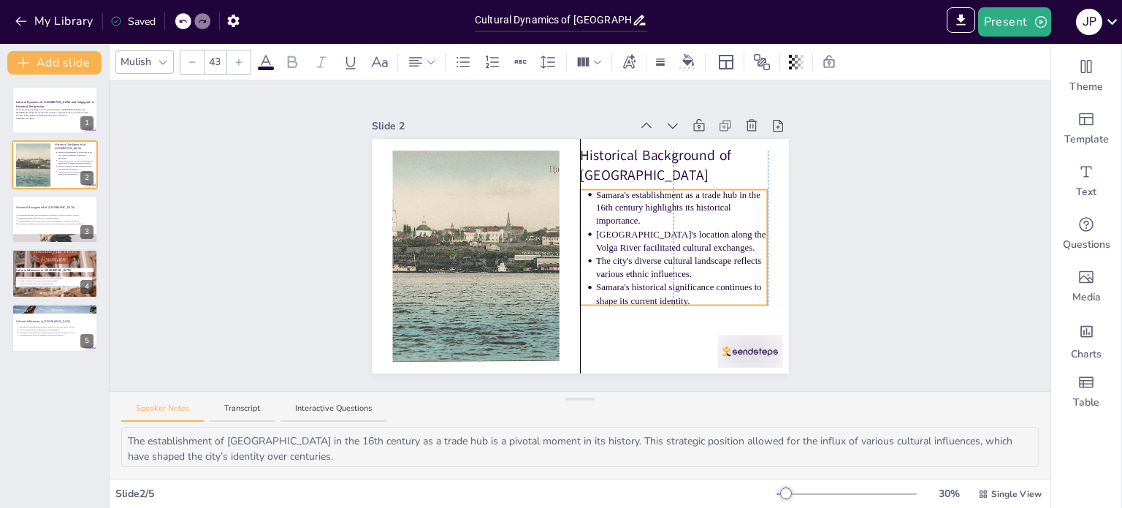
drag, startPoint x: 652, startPoint y: 277, endPoint x: 654, endPoint y: 266, distance: 11.3
click at [654, 266] on p "The city's diverse cultural landscape reflects various ethnic influences." at bounding box center [682, 267] width 172 height 26
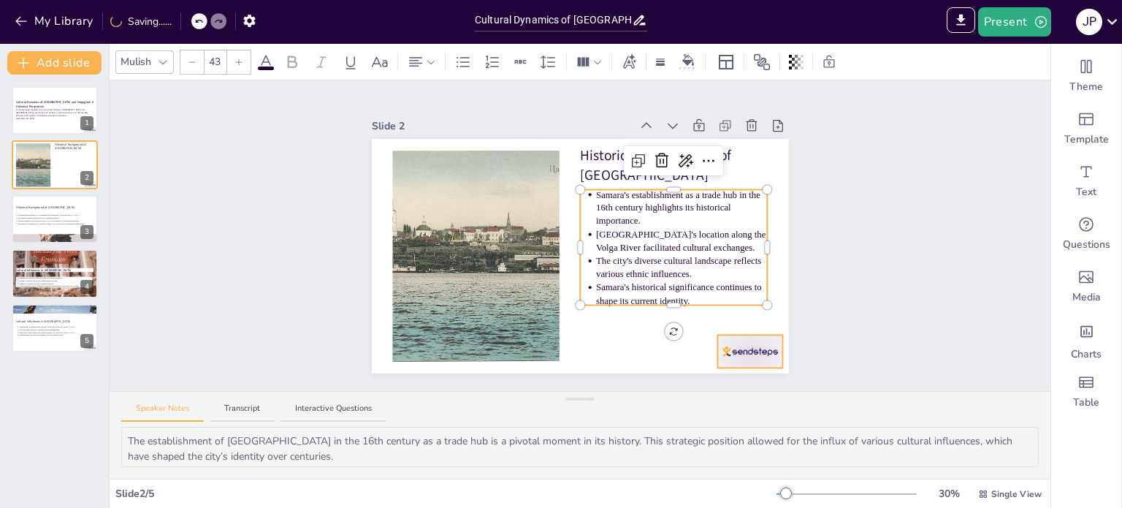
click at [724, 353] on div at bounding box center [749, 351] width 65 height 33
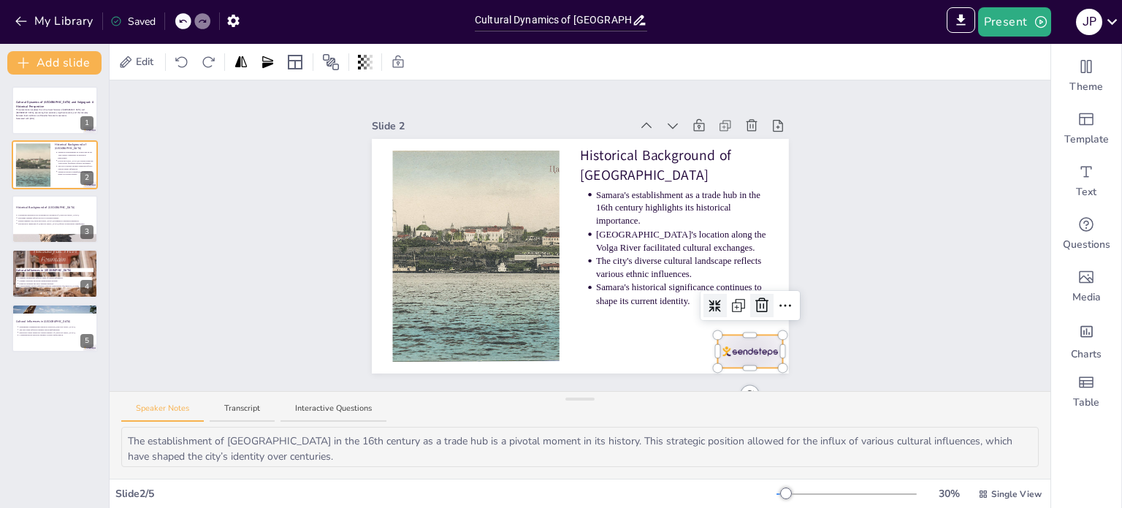
click at [753, 305] on icon at bounding box center [762, 306] width 18 height 18
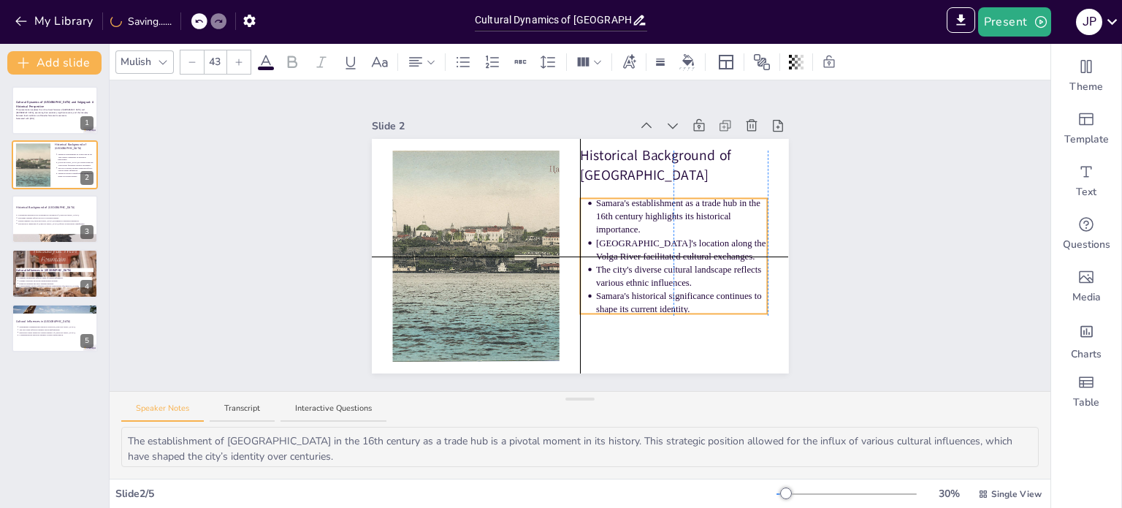
click at [693, 291] on p "Samara's historical significance continues to shape its current identity." at bounding box center [682, 302] width 172 height 26
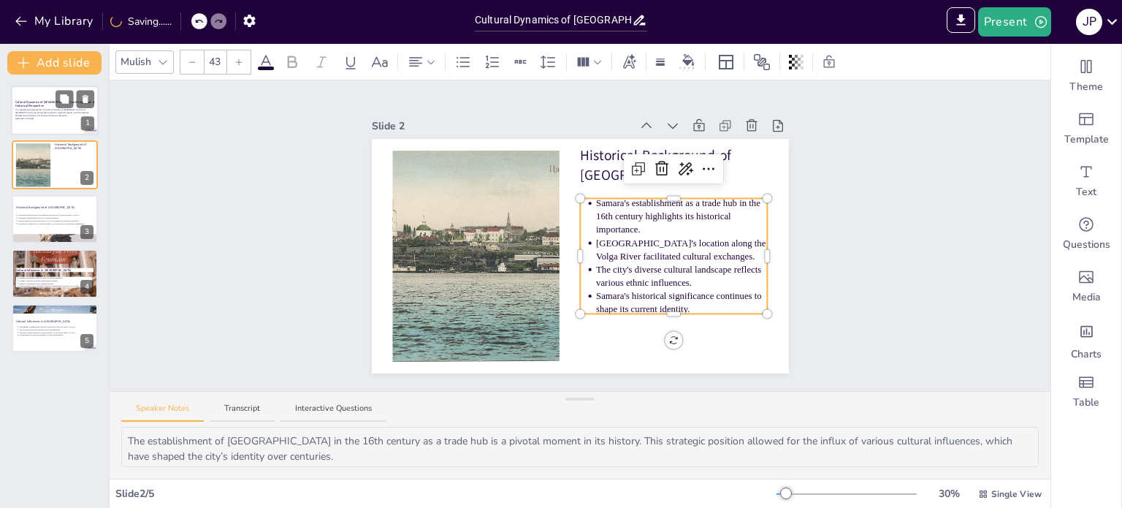
click at [61, 114] on p "This presentation explores the rich cultural histories of [GEOGRAPHIC_DATA] and…" at bounding box center [54, 113] width 79 height 8
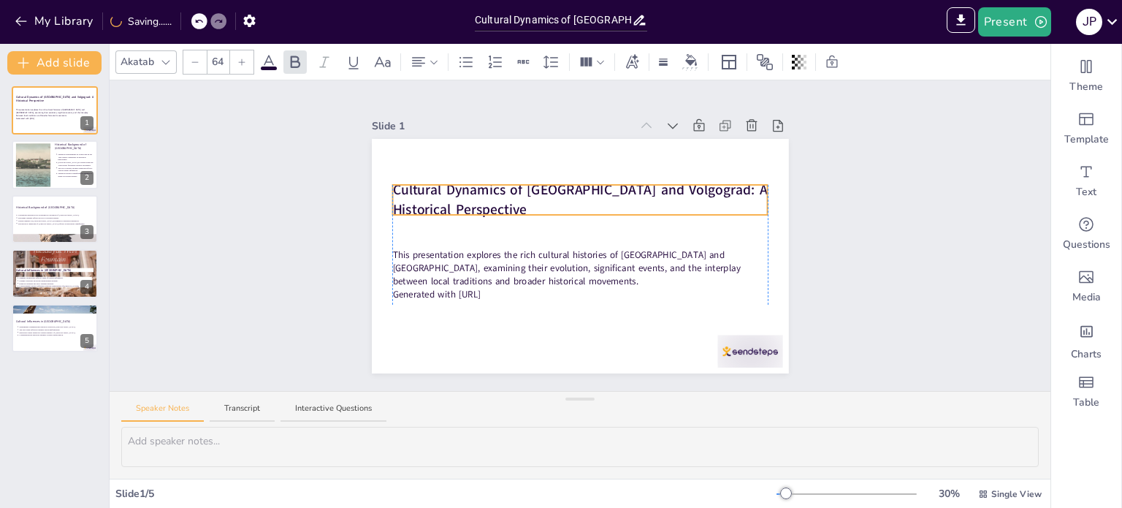
drag, startPoint x: 621, startPoint y: 206, endPoint x: 611, endPoint y: 194, distance: 15.5
click at [611, 194] on p "Cultural Dynamics of [GEOGRAPHIC_DATA] and Volgograd: A Historical Perspective" at bounding box center [579, 199] width 375 height 39
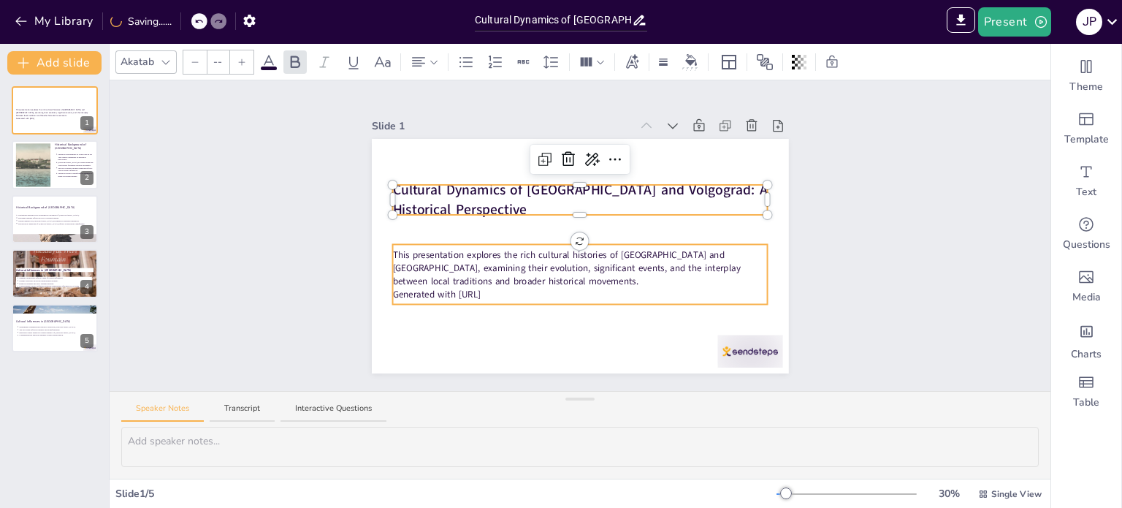
type input "43"
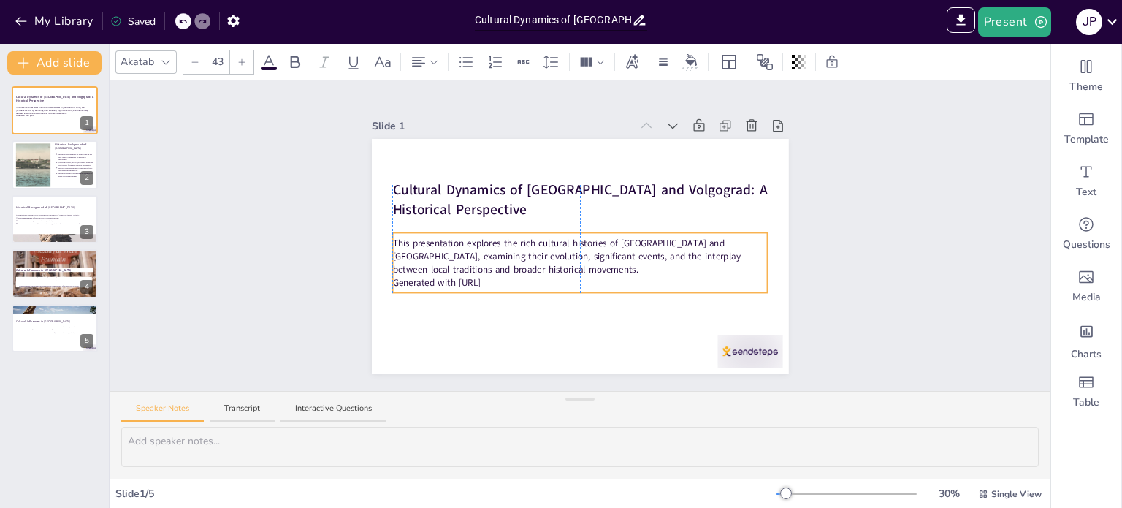
click at [619, 265] on p "This presentation explores the rich cultural histories of [GEOGRAPHIC_DATA] and…" at bounding box center [579, 256] width 375 height 39
click at [264, 266] on div "Slide 1 Cultural Dynamics of Samara and [GEOGRAPHIC_DATA]: A Historical Perspec…" at bounding box center [580, 235] width 941 height 310
click at [495, 278] on p "Generated with [URL]" at bounding box center [579, 282] width 375 height 13
